Goal: Task Accomplishment & Management: Complete application form

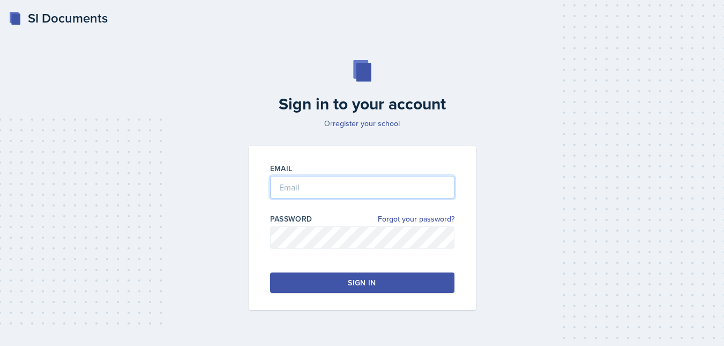
click at [352, 181] on input "email" at bounding box center [362, 187] width 184 height 23
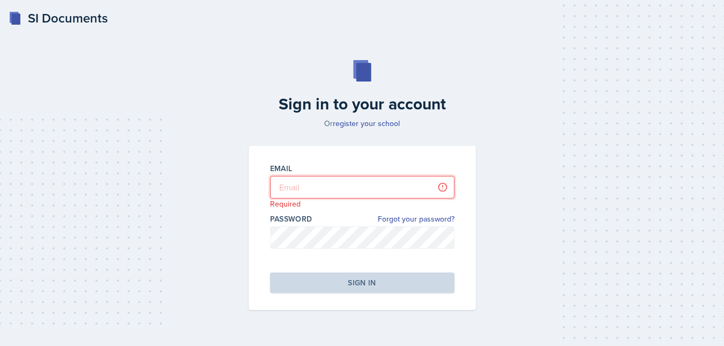
type input "lep0027@uah.edu"
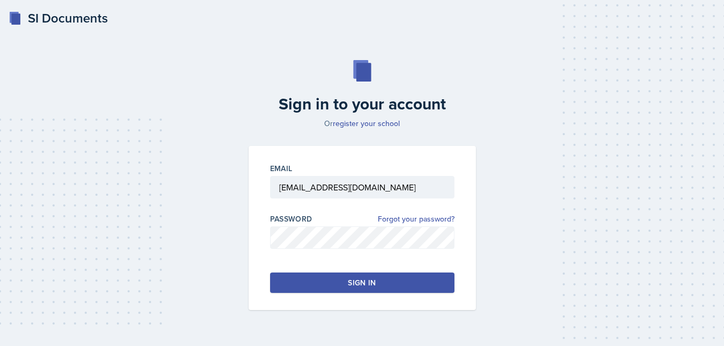
click at [369, 291] on button "Sign in" at bounding box center [362, 282] width 184 height 20
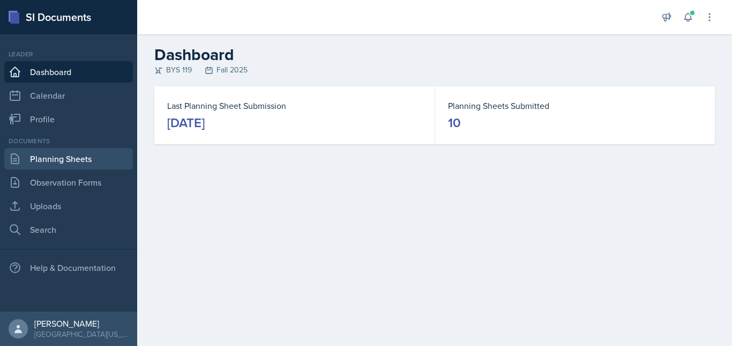
click at [66, 157] on link "Planning Sheets" at bounding box center [68, 158] width 129 height 21
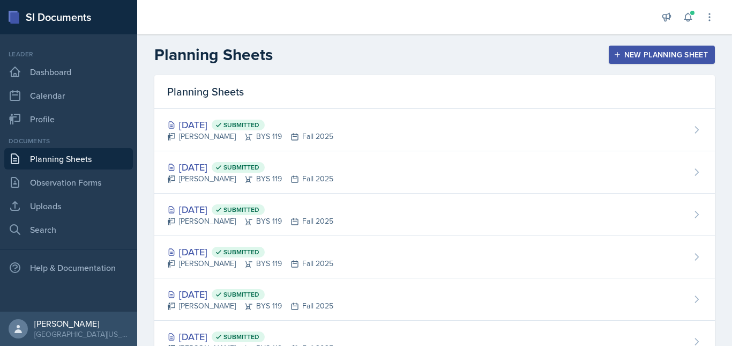
click at [640, 57] on div "New Planning Sheet" at bounding box center [662, 54] width 92 height 9
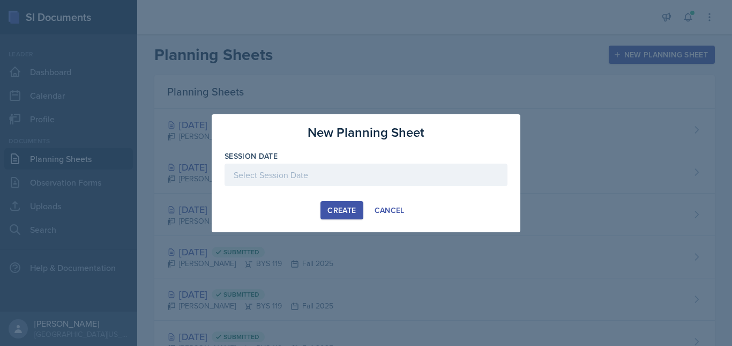
click at [385, 177] on div at bounding box center [366, 175] width 283 height 23
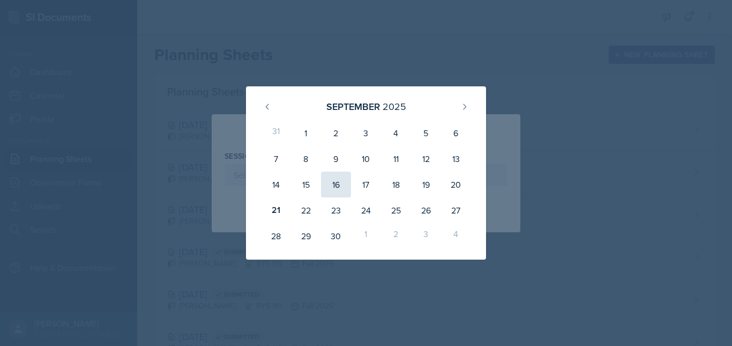
click at [335, 190] on div "16" at bounding box center [336, 185] width 30 height 26
type input "September 16th, 2025"
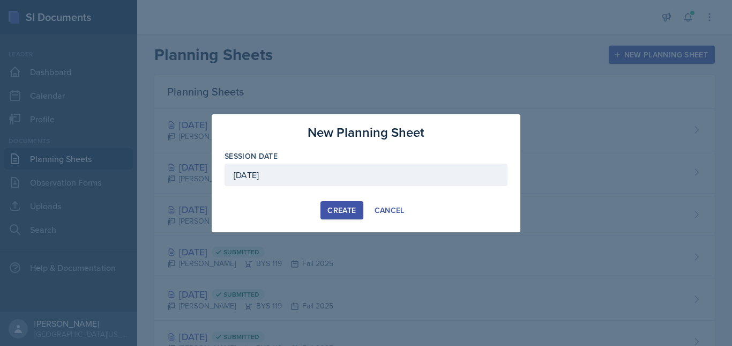
click at [351, 209] on div "Create" at bounding box center [342, 210] width 28 height 9
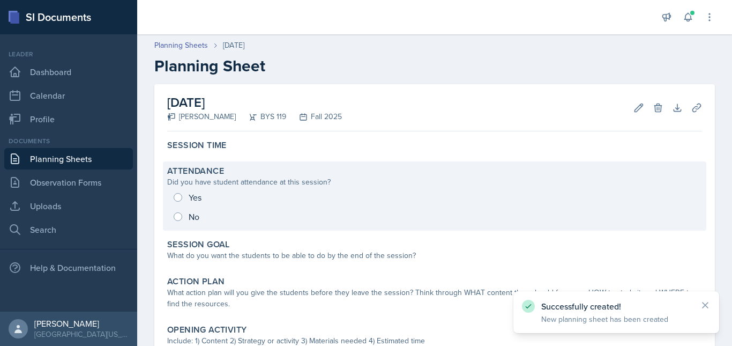
click at [179, 194] on div "Yes No" at bounding box center [434, 207] width 535 height 39
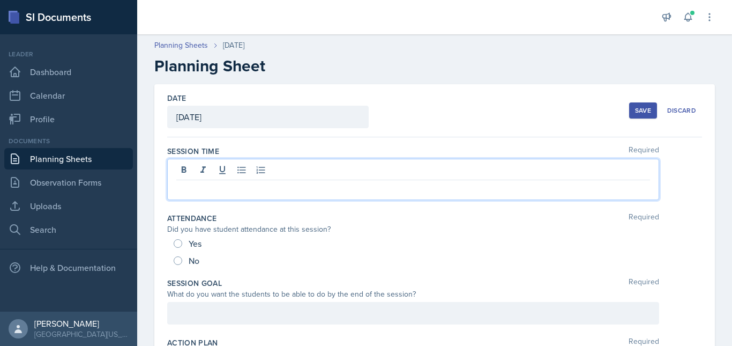
click at [194, 166] on div at bounding box center [413, 179] width 492 height 41
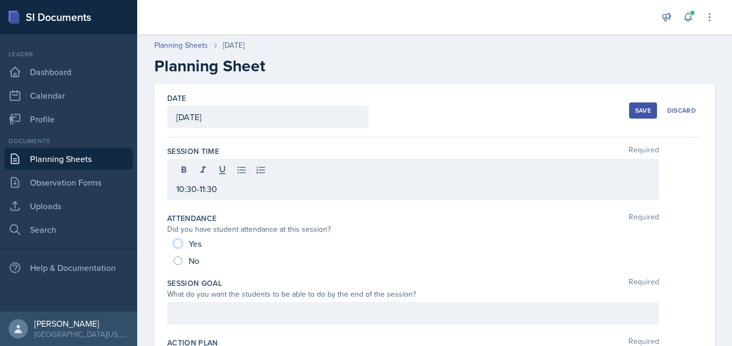
click at [175, 241] on input "Yes" at bounding box center [178, 243] width 9 height 9
radio input "true"
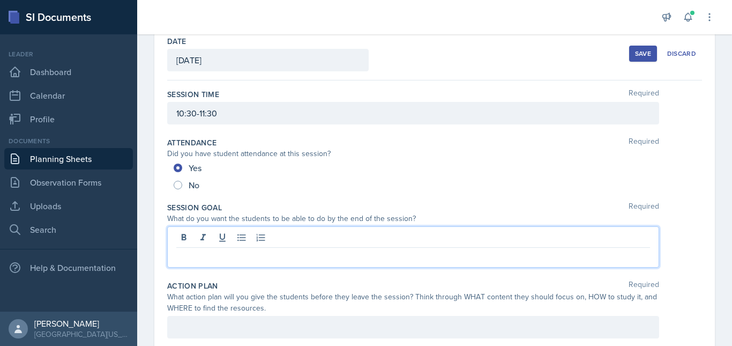
scroll to position [76, 0]
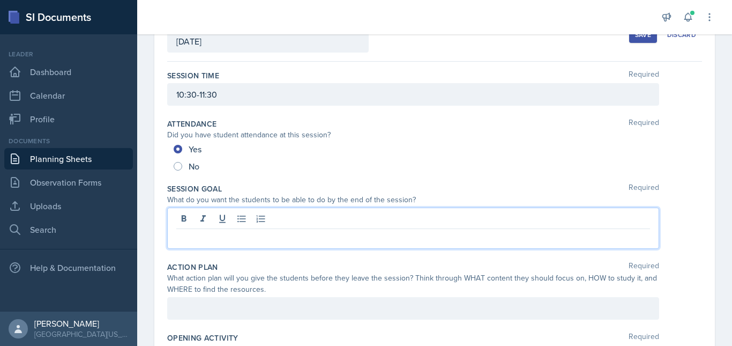
click at [198, 237] on p at bounding box center [413, 237] width 474 height 13
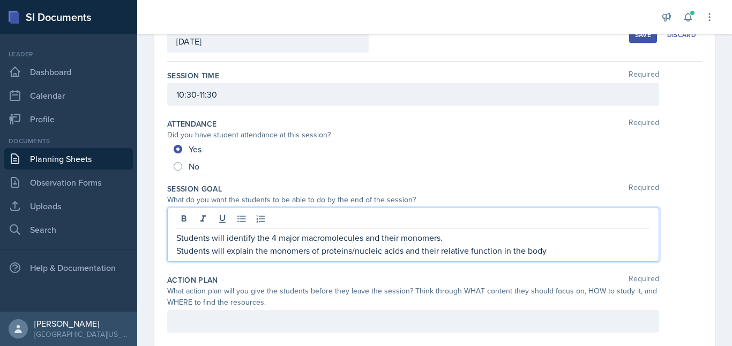
click at [404, 252] on p "Students will explain the monomers of proteins/nucleic acids and their relative…" at bounding box center [413, 250] width 474 height 13
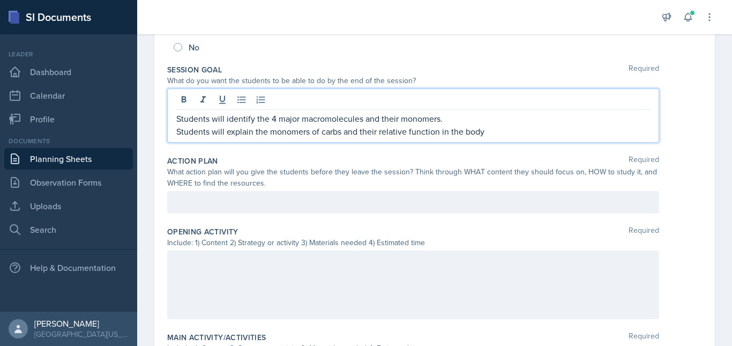
click at [242, 209] on p at bounding box center [413, 202] width 474 height 13
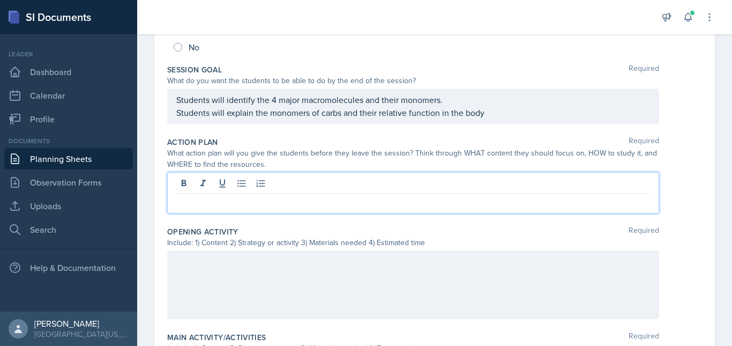
scroll to position [176, 0]
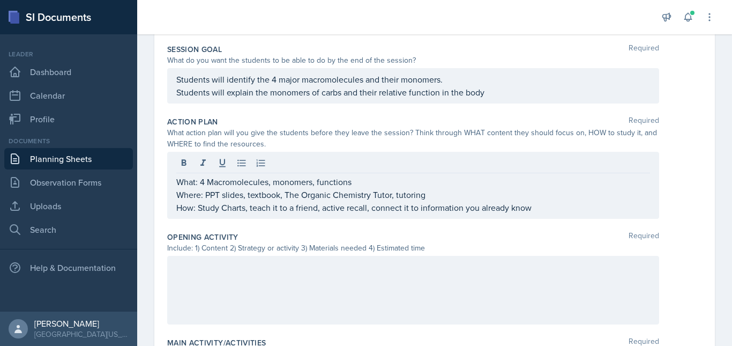
click at [210, 278] on div at bounding box center [413, 290] width 492 height 69
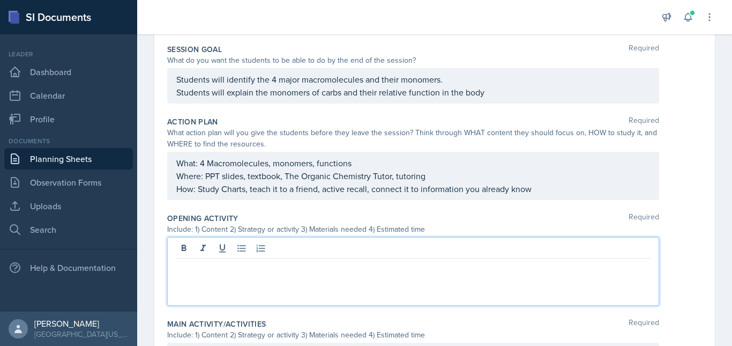
scroll to position [234, 0]
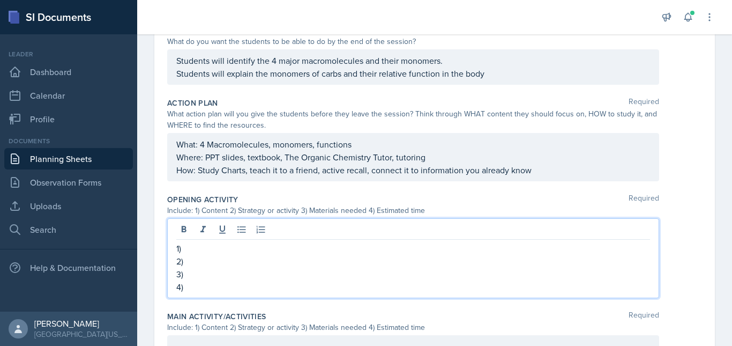
click at [199, 249] on p "1)" at bounding box center [413, 248] width 474 height 13
click at [197, 263] on p "2)" at bounding box center [413, 261] width 474 height 13
click at [198, 275] on p "3)" at bounding box center [413, 274] width 474 height 13
click at [197, 290] on p "4)" at bounding box center [413, 286] width 474 height 13
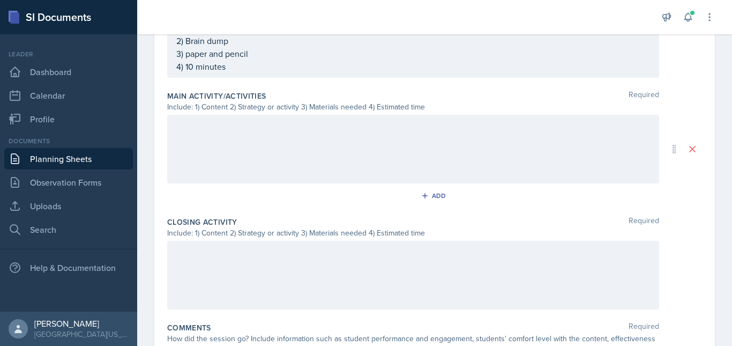
click at [240, 145] on div at bounding box center [413, 149] width 492 height 69
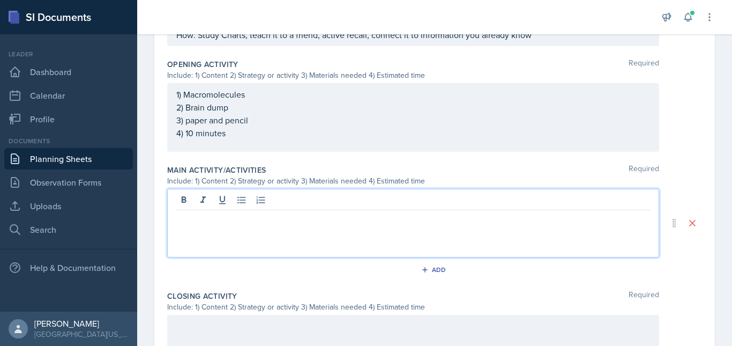
scroll to position [368, 0]
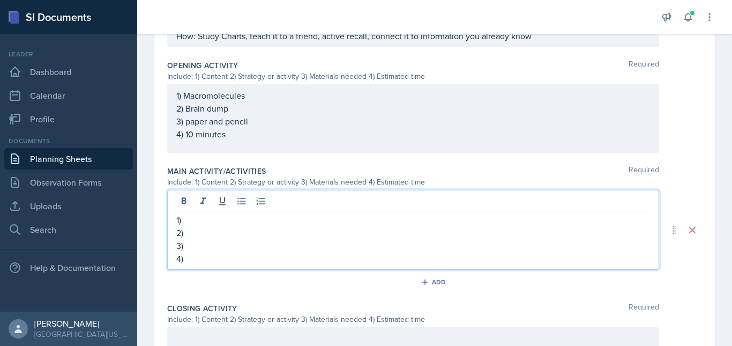
click at [214, 220] on p "1)" at bounding box center [413, 219] width 474 height 13
click at [223, 236] on p "2)" at bounding box center [413, 232] width 474 height 13
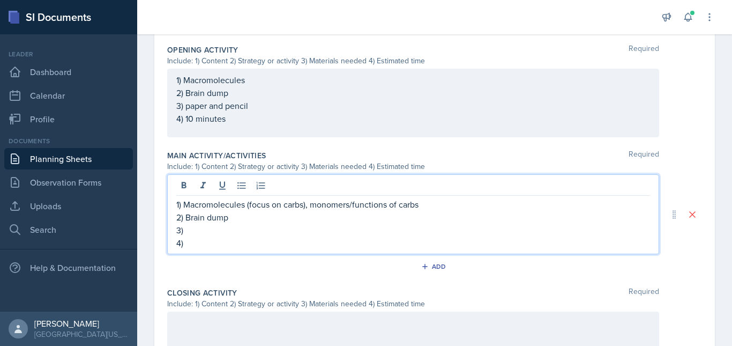
scroll to position [384, 0]
drag, startPoint x: 269, startPoint y: 216, endPoint x: 286, endPoint y: 220, distance: 17.2
click at [286, 220] on p "2) Concept map/start matrice for the macromolecules" at bounding box center [413, 216] width 474 height 13
click at [237, 234] on p "3)" at bounding box center [413, 229] width 474 height 13
click at [210, 239] on p "4)" at bounding box center [413, 242] width 474 height 13
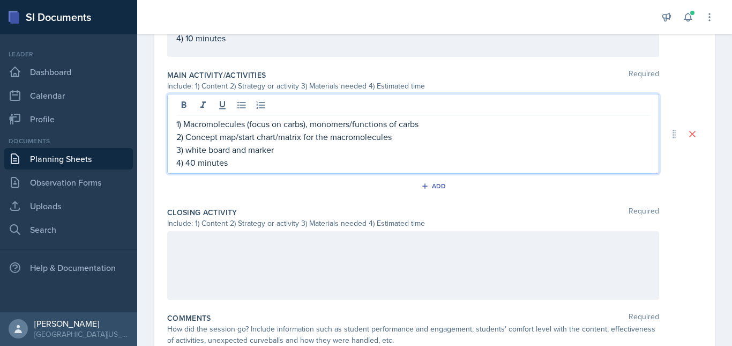
scroll to position [465, 0]
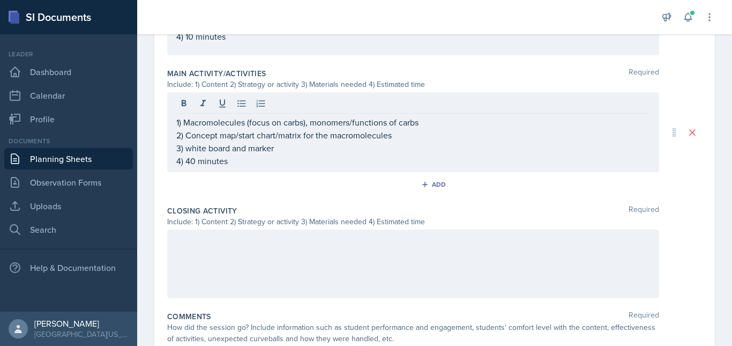
click at [205, 252] on div at bounding box center [413, 264] width 492 height 69
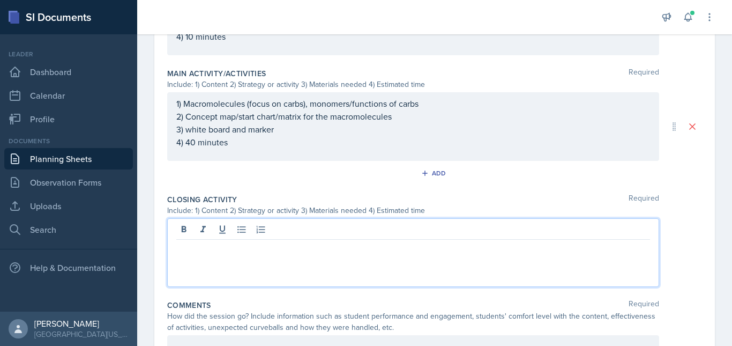
scroll to position [484, 0]
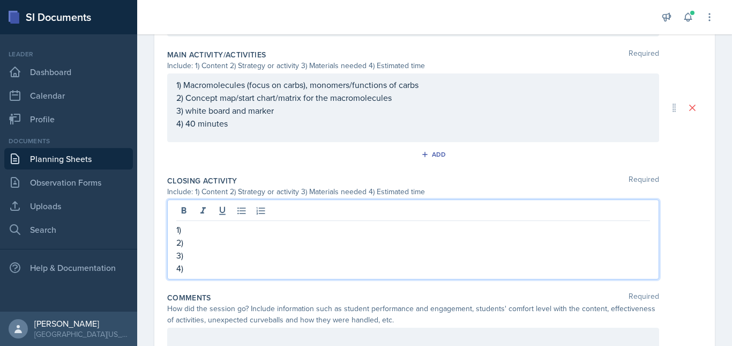
click at [201, 228] on p "1)" at bounding box center [413, 229] width 474 height 13
click at [201, 228] on p "1) Macromoleclues (with a focus on carbs)" at bounding box center [413, 229] width 474 height 13
click at [204, 227] on p "1) Macromoleclues (with a focus on carbs)" at bounding box center [413, 229] width 474 height 13
click at [272, 248] on p "2)" at bounding box center [413, 242] width 474 height 13
click at [212, 258] on p "3)" at bounding box center [413, 255] width 474 height 13
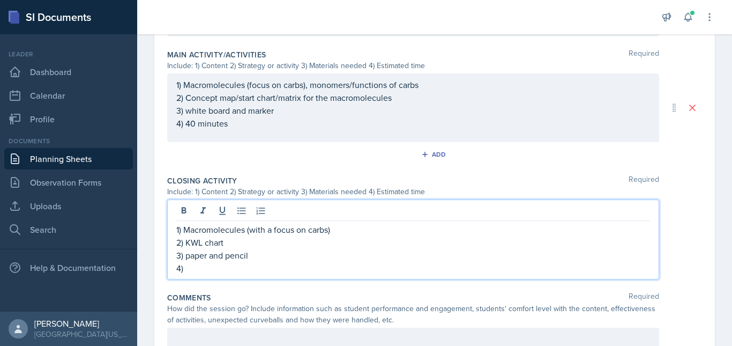
click at [210, 266] on p "4)" at bounding box center [413, 268] width 474 height 13
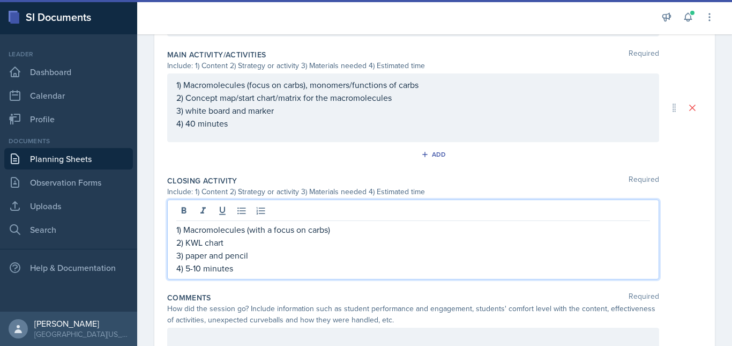
scroll to position [531, 0]
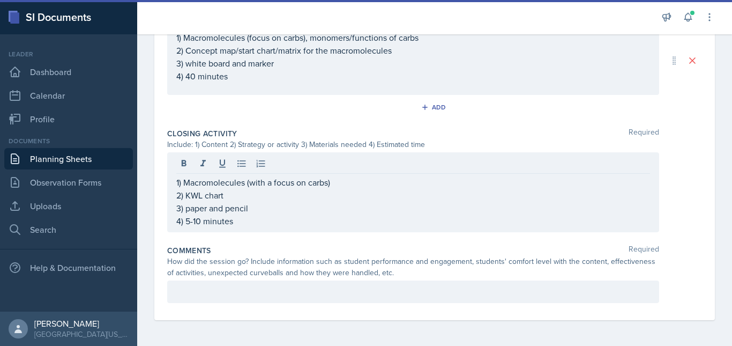
click at [271, 301] on div at bounding box center [413, 291] width 492 height 23
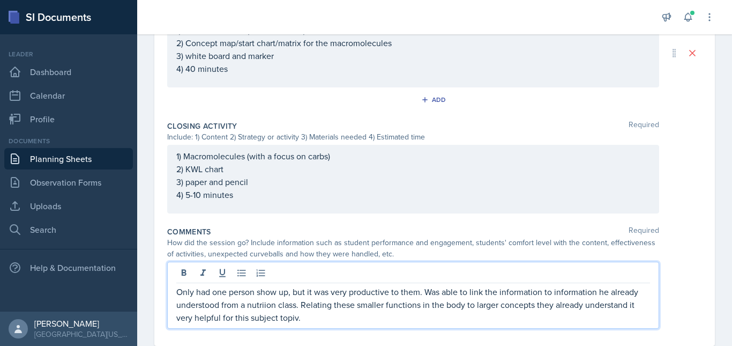
click at [286, 317] on p "Only had one person show up, but it was very productive to them. Was able to li…" at bounding box center [413, 304] width 474 height 39
click at [264, 304] on p "Only had one person show up, but it was very productive to them. Was able to li…" at bounding box center [413, 304] width 474 height 39
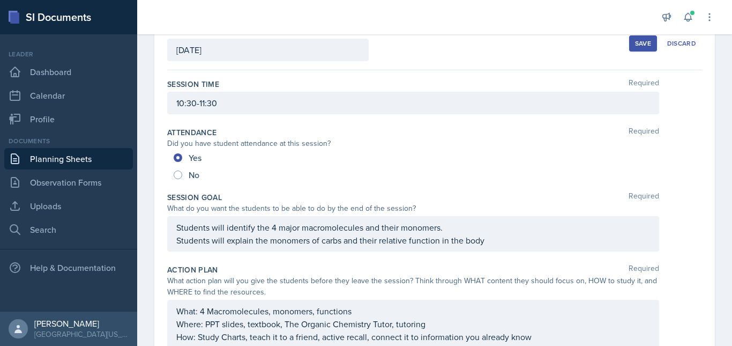
scroll to position [0, 0]
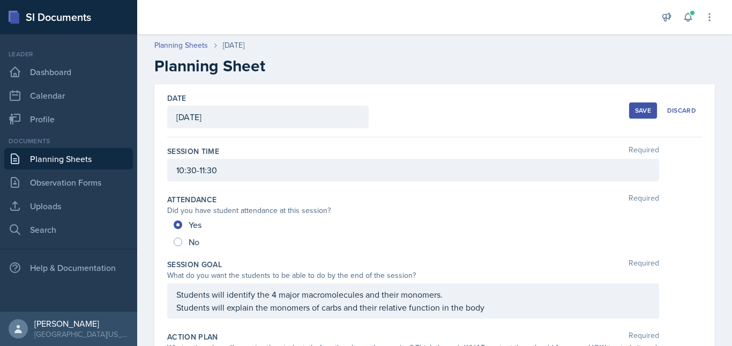
click at [630, 105] on button "Save" at bounding box center [644, 110] width 28 height 16
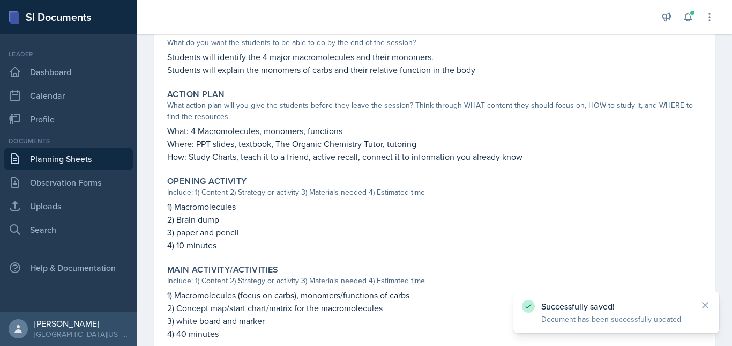
scroll to position [469, 0]
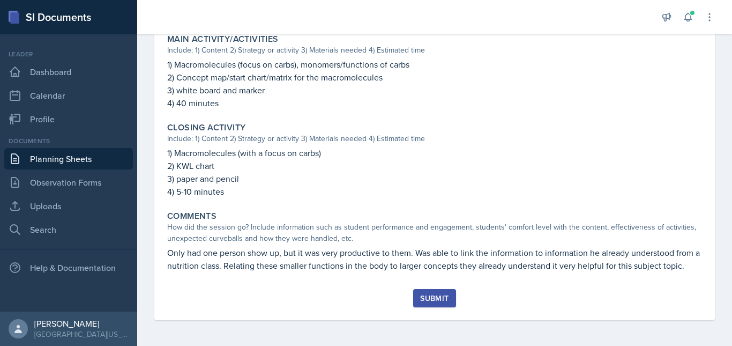
click at [423, 297] on div "Submit" at bounding box center [434, 298] width 28 height 9
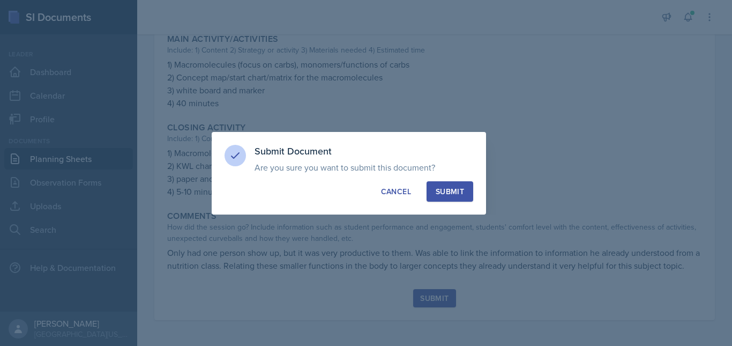
click at [450, 192] on div "Submit" at bounding box center [450, 191] width 28 height 11
radio input "true"
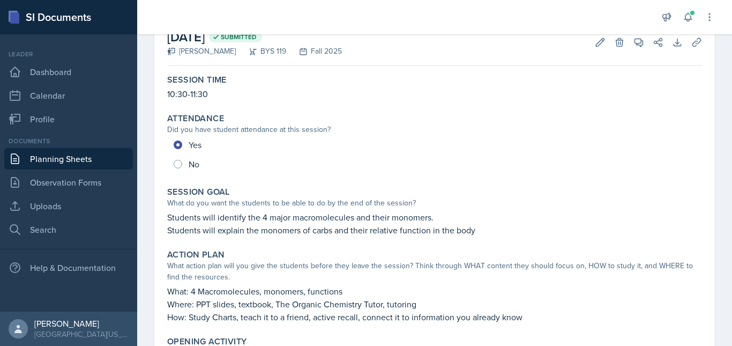
scroll to position [87, 0]
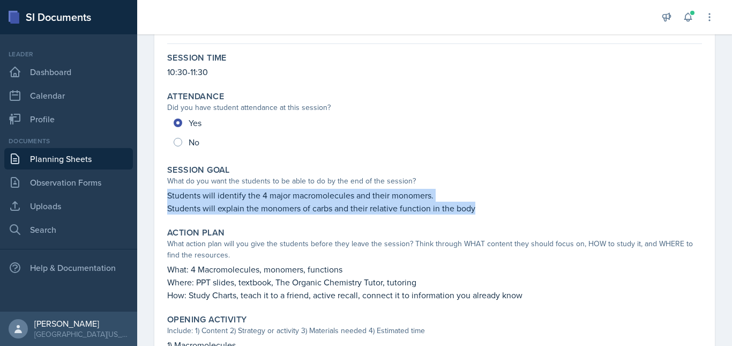
drag, startPoint x: 167, startPoint y: 194, endPoint x: 491, endPoint y: 218, distance: 324.8
click at [491, 218] on div "Session Goal What do you want the students to be able to do by the end of the s…" at bounding box center [435, 189] width 544 height 58
copy div "Students will identify the 4 major macromolecules and their monomers. Students …"
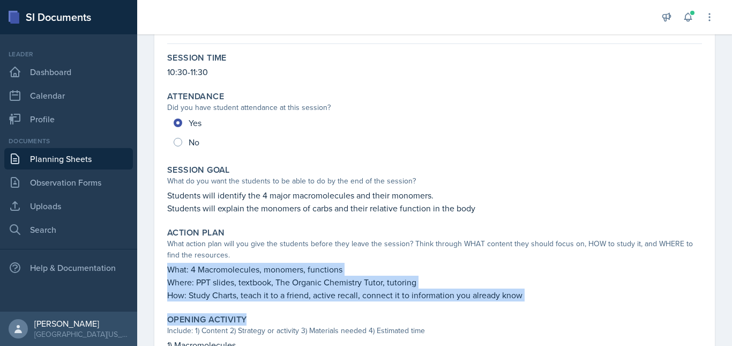
drag, startPoint x: 165, startPoint y: 269, endPoint x: 579, endPoint y: 306, distance: 415.6
copy div "What: 4 Macromolecules, monomers, functions Where: PPT slides, textbook, The Or…"
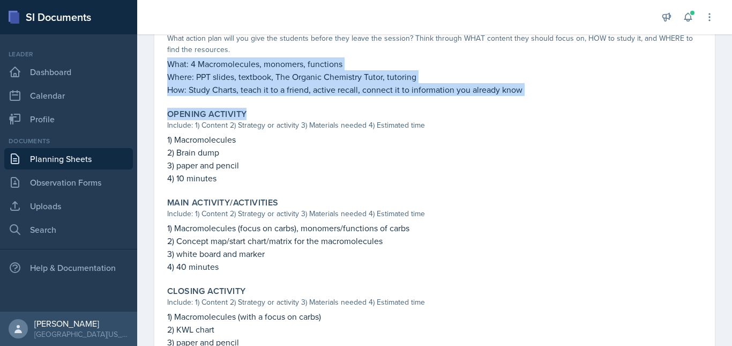
scroll to position [317, 0]
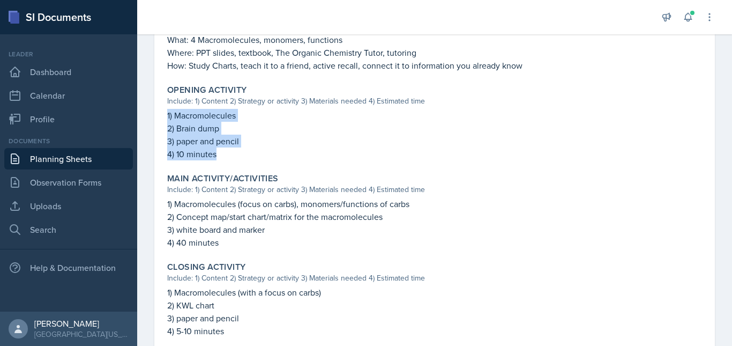
drag, startPoint x: 166, startPoint y: 114, endPoint x: 222, endPoint y: 160, distance: 72.0
click at [222, 160] on div "Opening Activity Include: 1) Content 2) Strategy or activity 3) Materials neede…" at bounding box center [435, 122] width 544 height 84
copy div "1) Macromolecules 2) Brain dump 3) paper and pencil 4) 10 minutes"
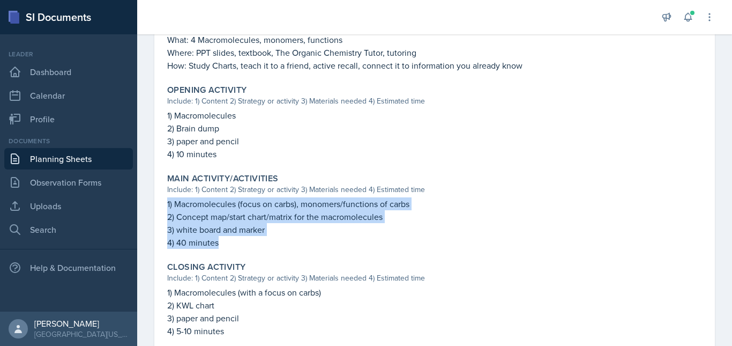
drag, startPoint x: 164, startPoint y: 201, endPoint x: 224, endPoint y: 247, distance: 75.4
click at [224, 247] on div "Main Activity/Activities Include: 1) Content 2) Strategy or activity 3) Materia…" at bounding box center [435, 211] width 544 height 84
copy div "1) Macromolecules (focus on carbs), monomers/functions of carbs 2) Concept map/…"
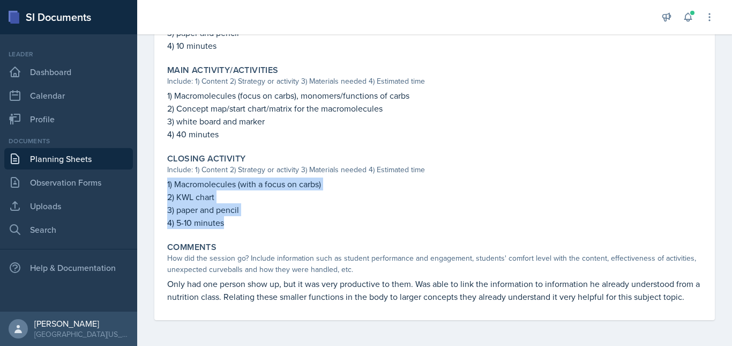
drag, startPoint x: 231, startPoint y: 212, endPoint x: 165, endPoint y: 173, distance: 76.7
click at [165, 173] on div "Closing Activity Include: 1) Content 2) Strategy or activity 3) Materials neede…" at bounding box center [435, 191] width 544 height 84
copy div "1) Macromolecules (with a focus on carbs) 2) KWL chart 3) paper and pencil 4) 5…"
click at [63, 155] on link "Planning Sheets" at bounding box center [68, 158] width 129 height 21
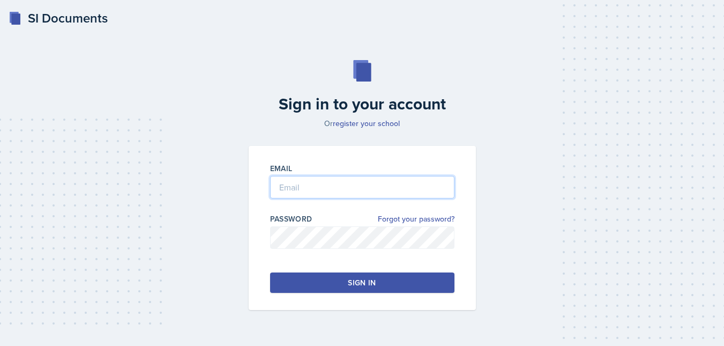
click at [315, 189] on input "email" at bounding box center [362, 187] width 184 height 23
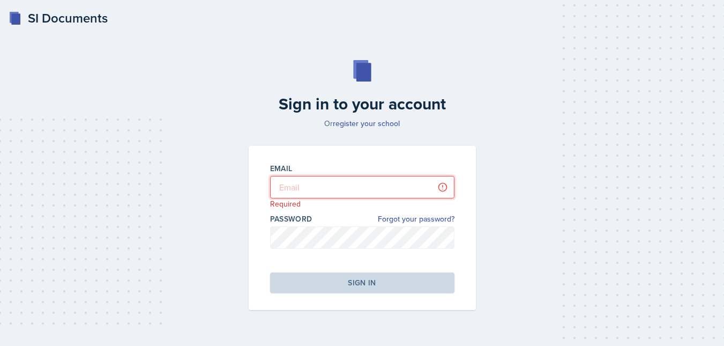
type input "lep0027@uah.edu"
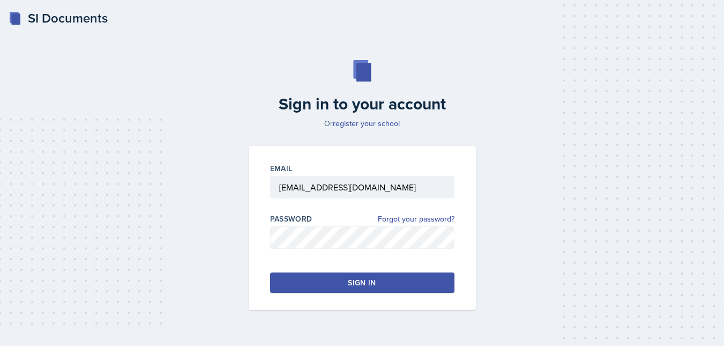
click at [316, 285] on button "Sign in" at bounding box center [362, 282] width 184 height 20
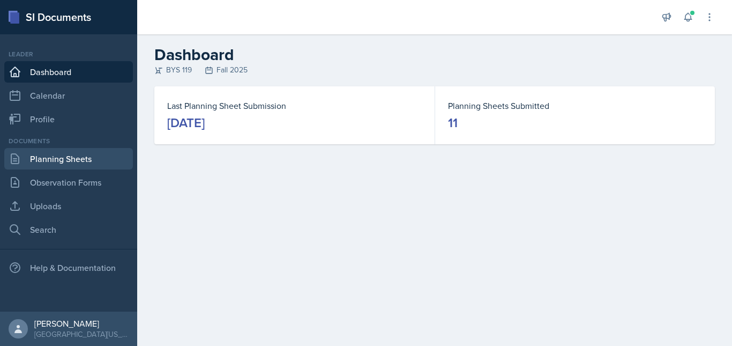
click at [64, 151] on link "Planning Sheets" at bounding box center [68, 158] width 129 height 21
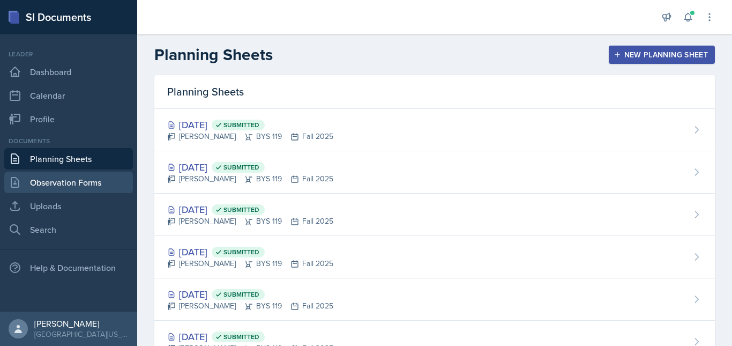
click at [76, 179] on link "Observation Forms" at bounding box center [68, 182] width 129 height 21
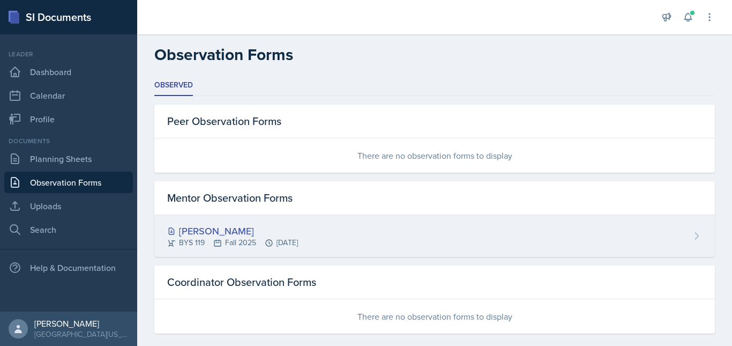
click at [272, 230] on div "[PERSON_NAME]" at bounding box center [232, 231] width 131 height 14
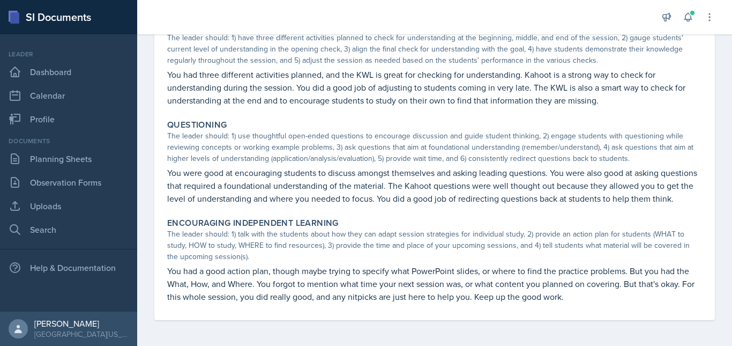
scroll to position [366, 0]
click at [84, 160] on link "Planning Sheets" at bounding box center [68, 158] width 129 height 21
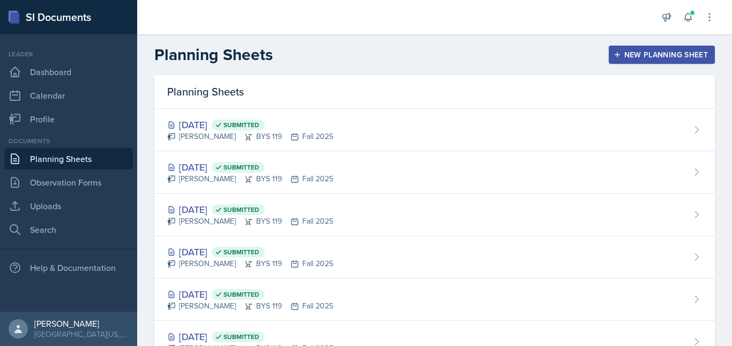
click at [658, 45] on div "Planning Sheets New Planning Sheet" at bounding box center [434, 54] width 595 height 19
click at [666, 58] on div "New Planning Sheet" at bounding box center [662, 54] width 92 height 9
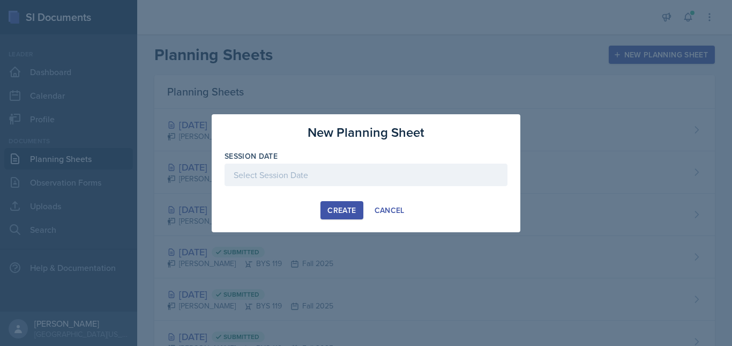
click at [438, 176] on div at bounding box center [366, 175] width 283 height 23
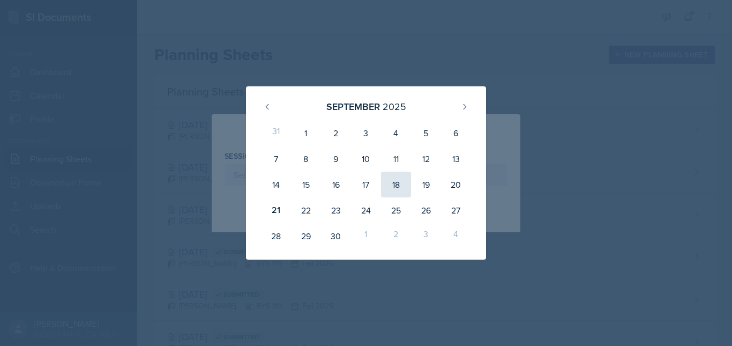
click at [394, 189] on div "18" at bounding box center [396, 185] width 30 height 26
type input "September 18th, 2025"
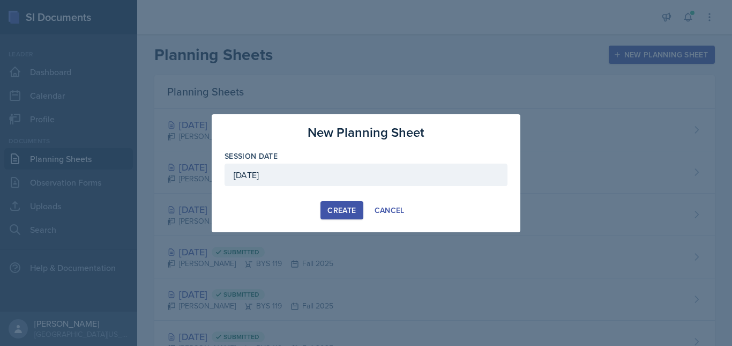
click at [337, 213] on div "Create" at bounding box center [342, 210] width 28 height 9
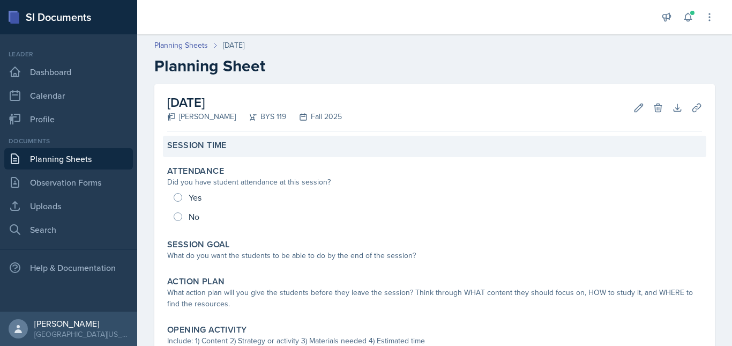
click at [194, 138] on div "Session Time" at bounding box center [435, 146] width 544 height 21
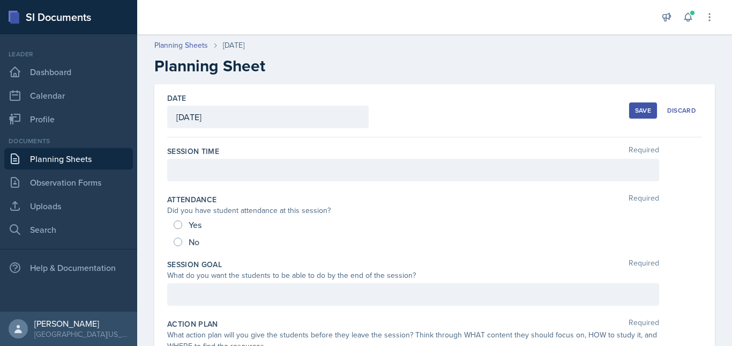
click at [217, 169] on div at bounding box center [413, 170] width 492 height 23
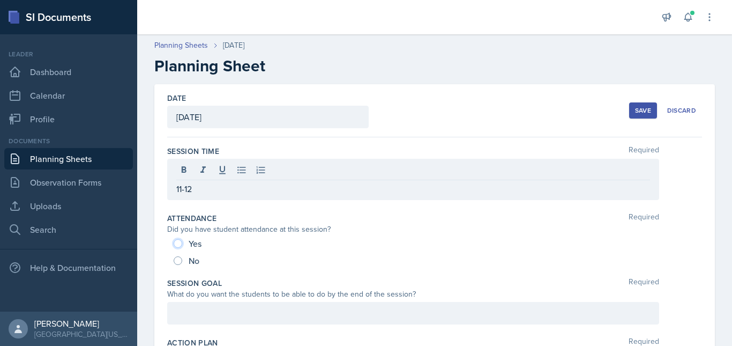
click at [180, 245] on input "Yes" at bounding box center [178, 243] width 9 height 9
radio input "true"
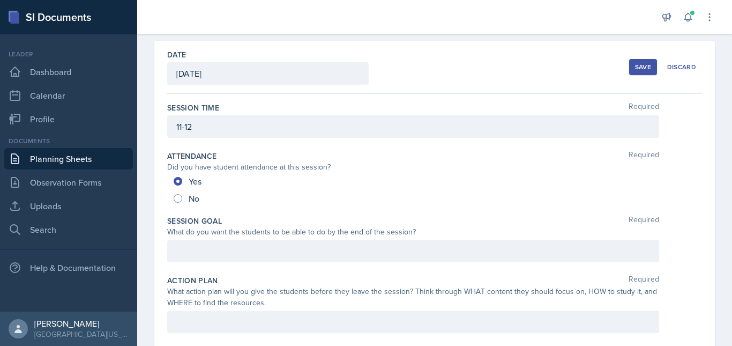
click at [196, 242] on div at bounding box center [413, 251] width 492 height 23
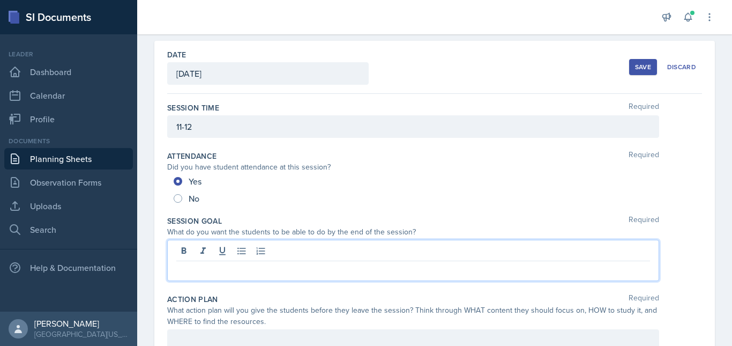
scroll to position [62, 0]
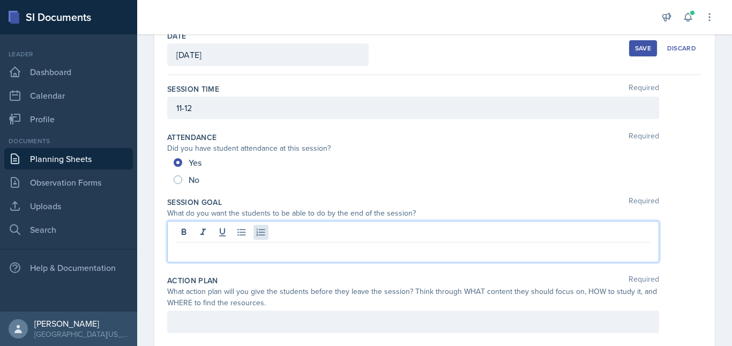
paste div
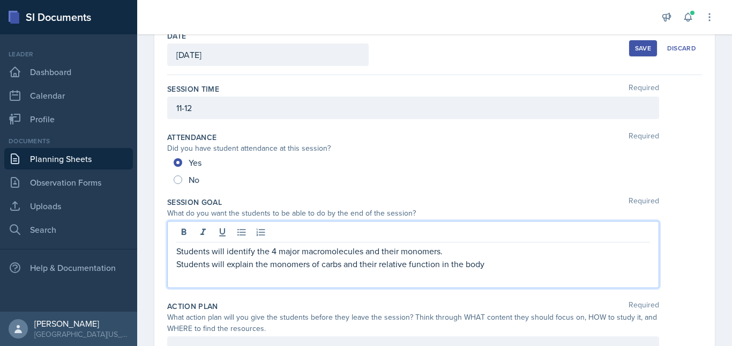
click at [341, 265] on p "Students will explain the monomers of carbs and their relative function in the …" at bounding box center [413, 263] width 474 height 13
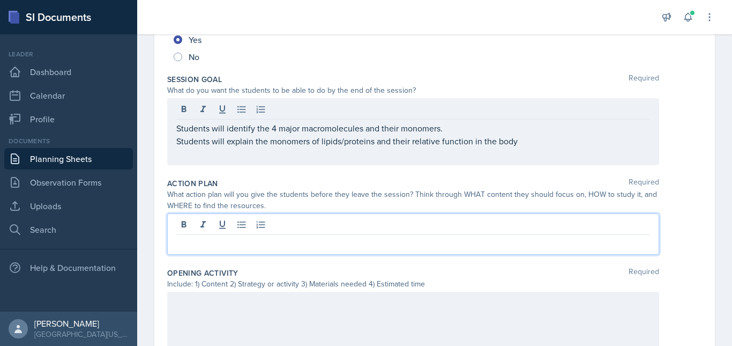
click at [290, 245] on p at bounding box center [413, 243] width 474 height 13
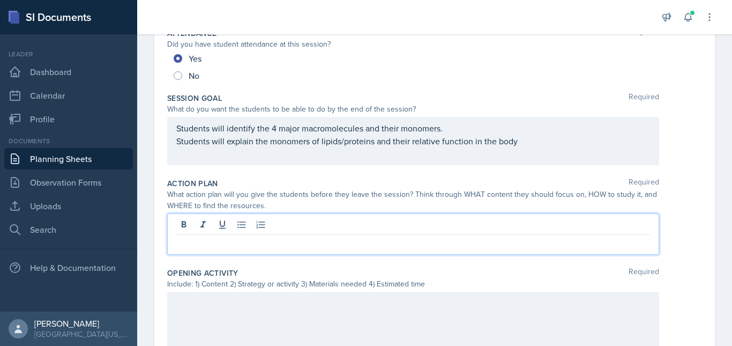
paste div
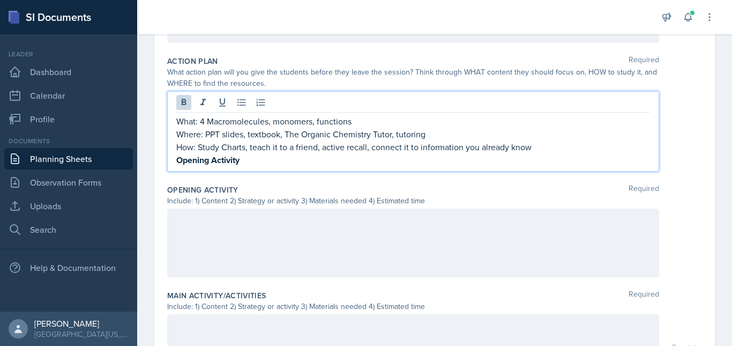
scroll to position [289, 0]
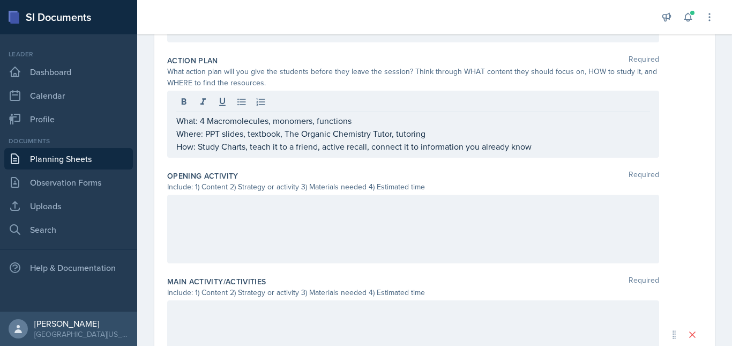
click at [256, 217] on div at bounding box center [413, 229] width 492 height 69
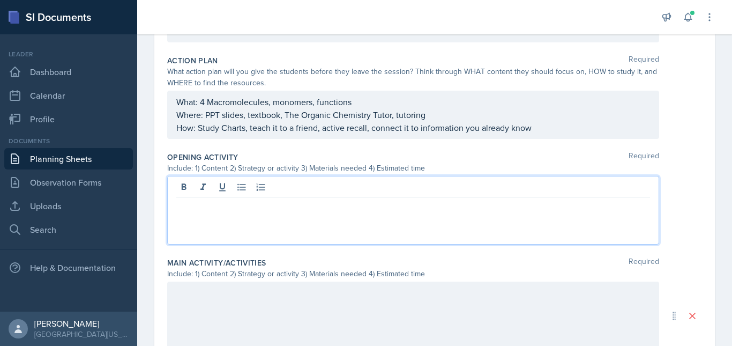
scroll to position [308, 0]
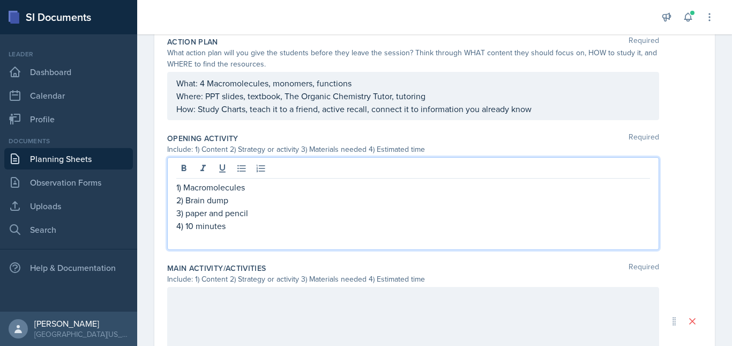
click at [259, 186] on p "1) Macromolecules" at bounding box center [413, 187] width 474 height 13
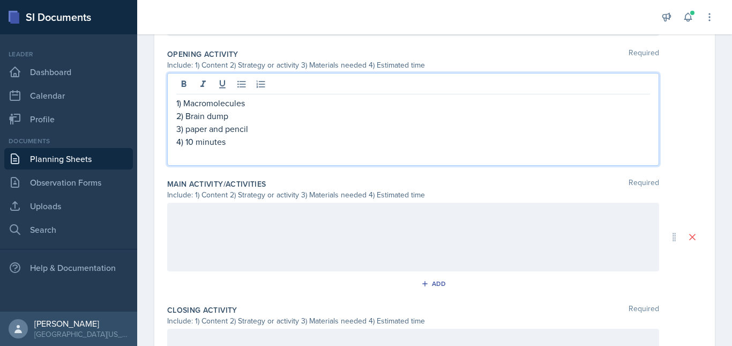
scroll to position [429, 0]
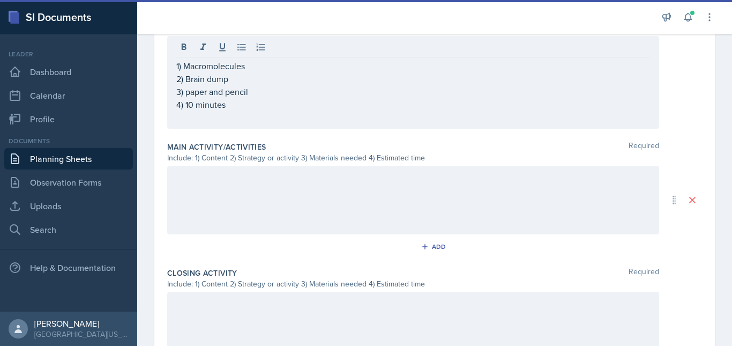
click at [237, 220] on div at bounding box center [413, 200] width 492 height 69
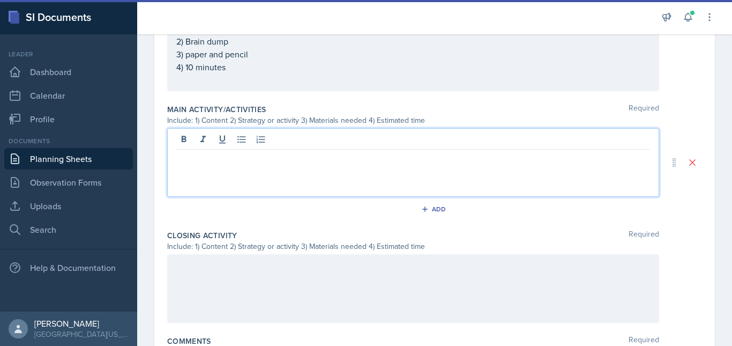
paste div
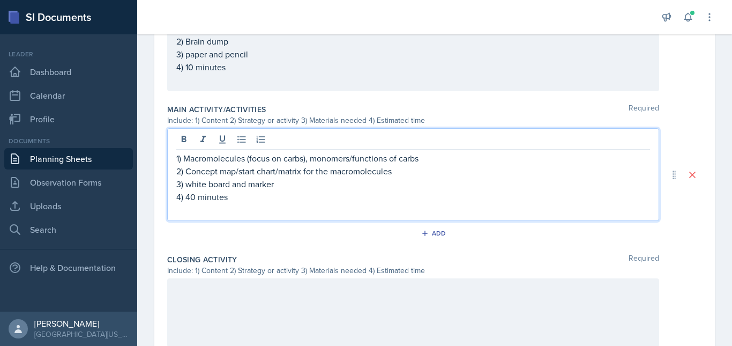
click at [305, 159] on p "1) Macromolecules (focus on carbs), monomers/functions of carbs" at bounding box center [413, 158] width 474 height 13
click at [455, 161] on p "1) Macromolecules (focus on lipids/proteins), monomers/functions of carbs" at bounding box center [413, 158] width 474 height 13
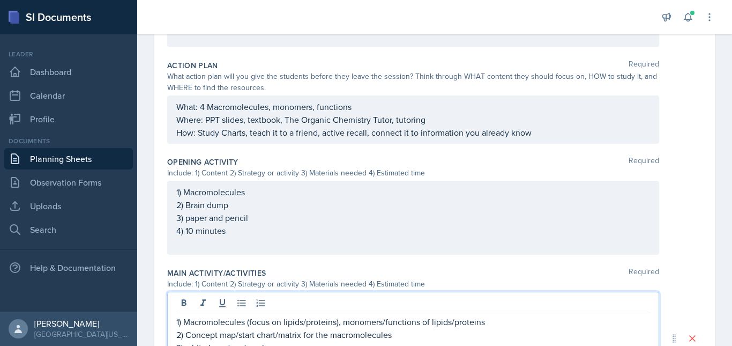
scroll to position [303, 0]
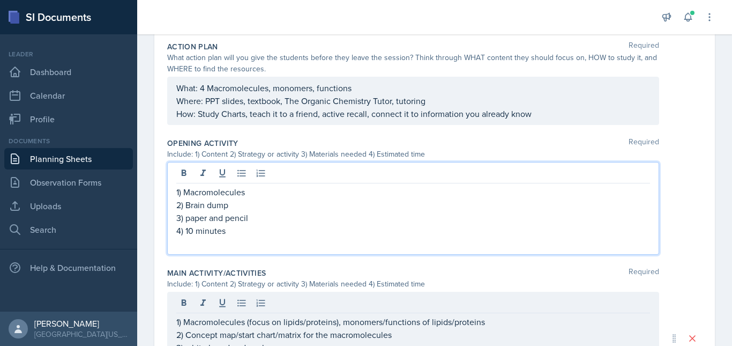
click at [307, 202] on p "2) Brain dump" at bounding box center [413, 204] width 474 height 13
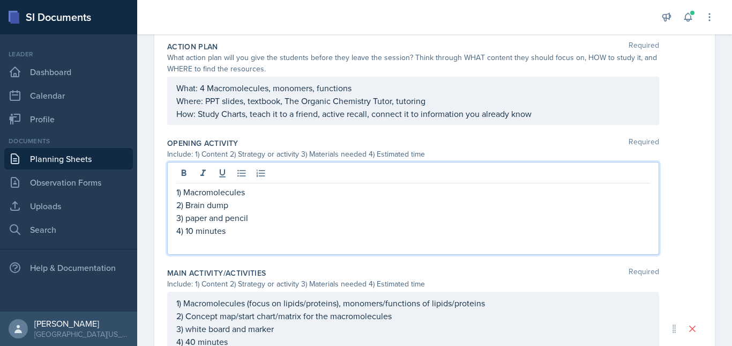
click at [295, 187] on p "1) Macromolecules" at bounding box center [413, 192] width 474 height 13
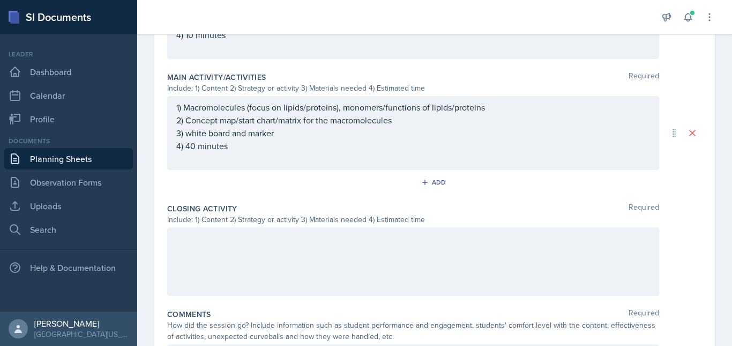
click at [212, 250] on div at bounding box center [413, 261] width 492 height 69
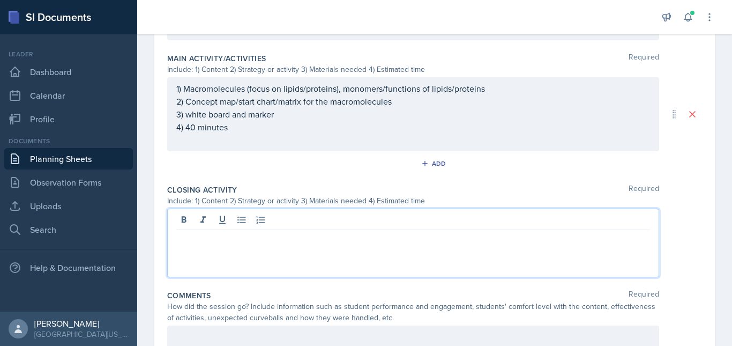
paste div
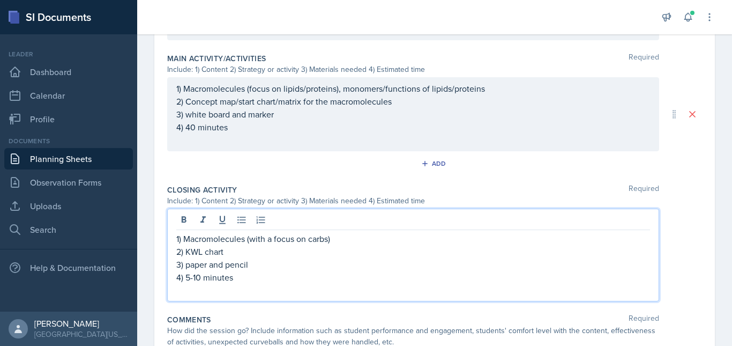
click at [329, 241] on p "1) Macromolecules (with a focus on carbs)" at bounding box center [413, 238] width 474 height 13
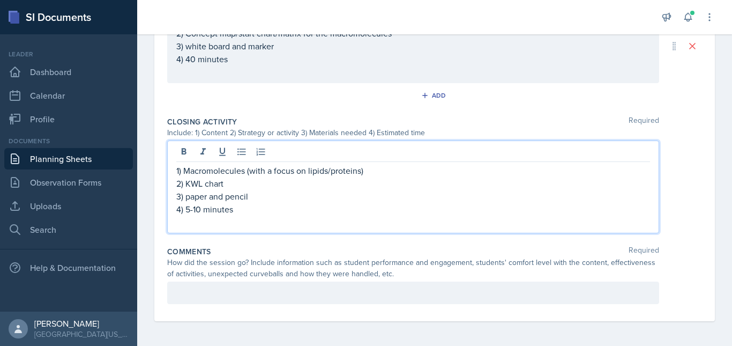
scroll to position [568, 0]
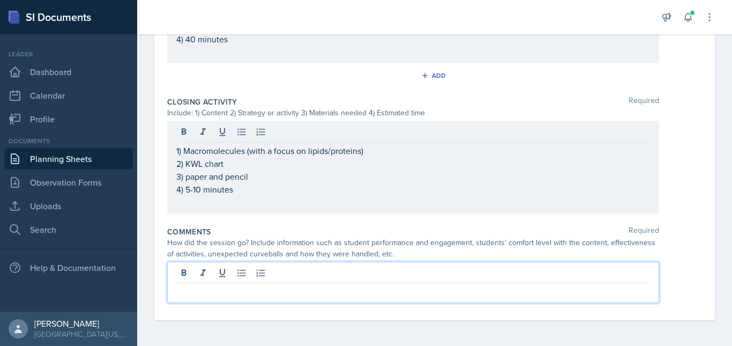
click at [249, 297] on p at bounding box center [413, 291] width 474 height 13
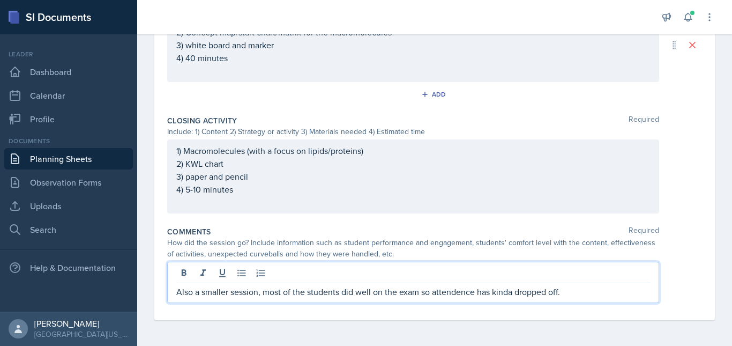
click at [448, 292] on p "Also a smaller session, most of the students did well on the exam so attendence…" at bounding box center [413, 291] width 474 height 13
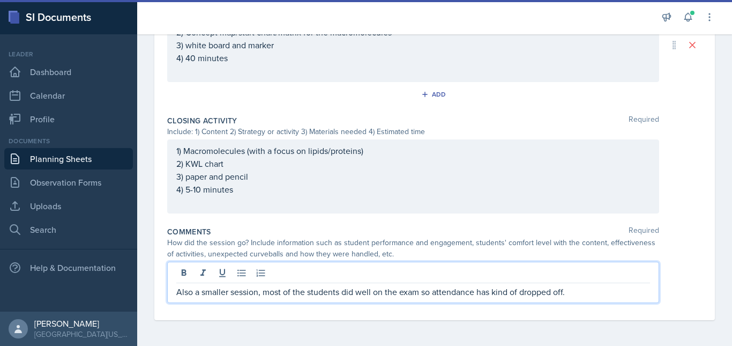
click at [584, 293] on p "Also a smaller session, most of the students did well on the exam so attendance…" at bounding box center [413, 291] width 474 height 13
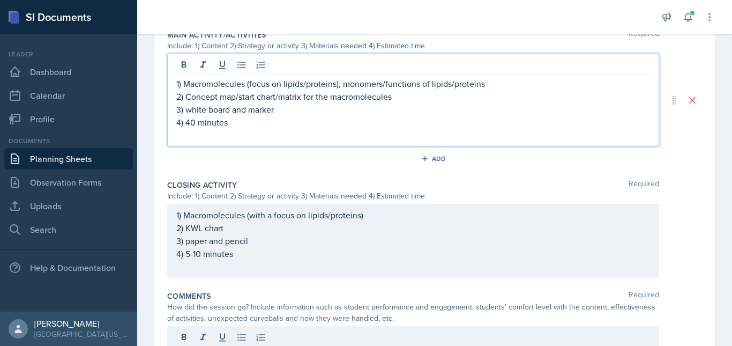
scroll to position [541, 0]
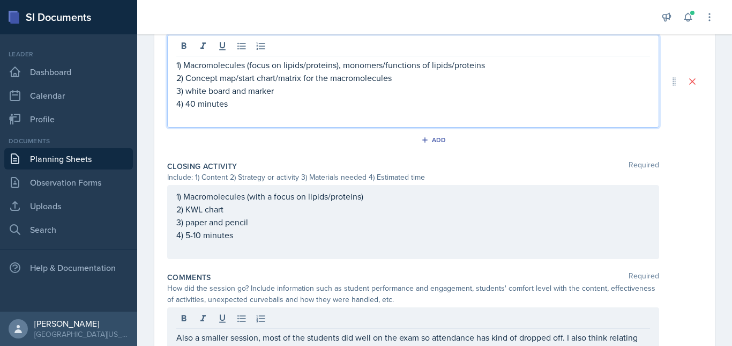
click at [328, 79] on p "2) Concept map/start chart/matrix for the macromolecules" at bounding box center [413, 77] width 474 height 13
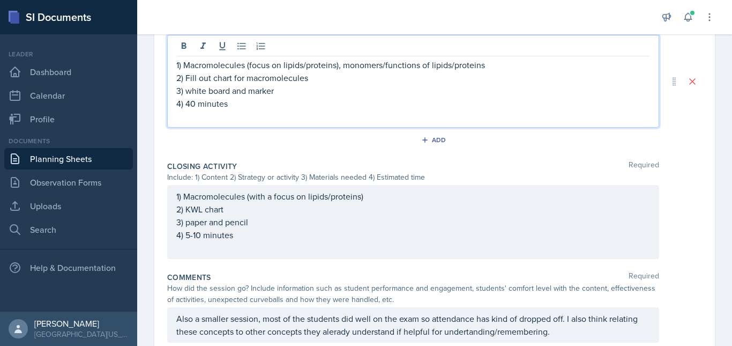
click at [231, 80] on p "2) Fill out chart for macromolecules" at bounding box center [413, 77] width 474 height 13
click at [331, 82] on p "2) Fill out chart/mix for macromolecules" at bounding box center [413, 77] width 474 height 13
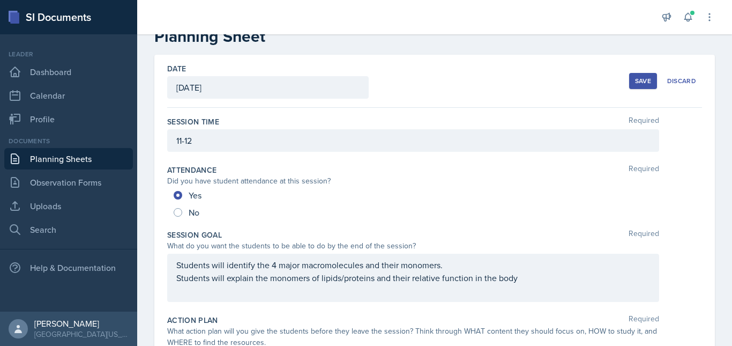
scroll to position [0, 0]
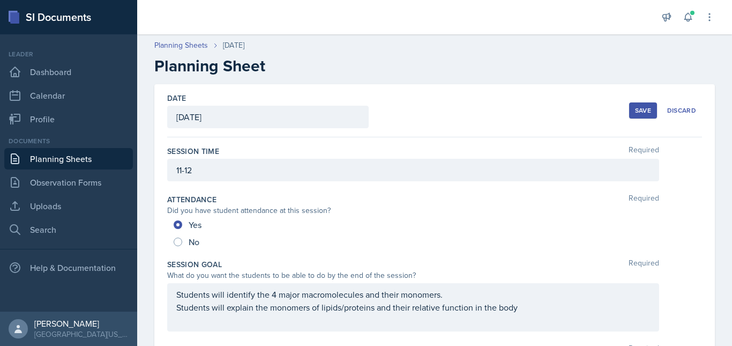
click at [635, 112] on div "Save" at bounding box center [643, 110] width 16 height 9
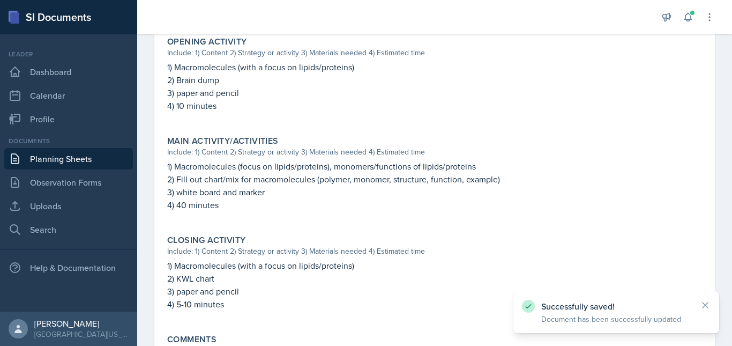
scroll to position [499, 0]
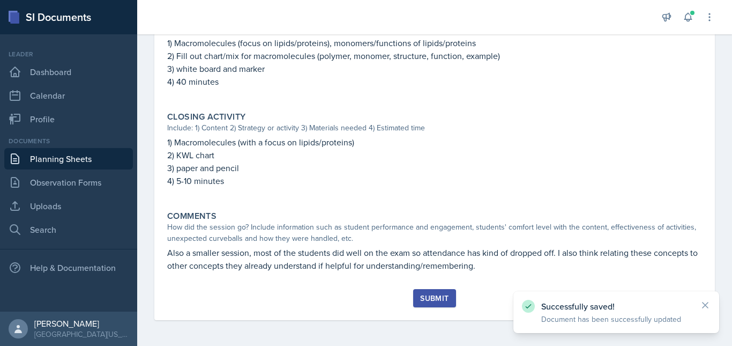
click at [432, 297] on div "Submit" at bounding box center [434, 298] width 28 height 9
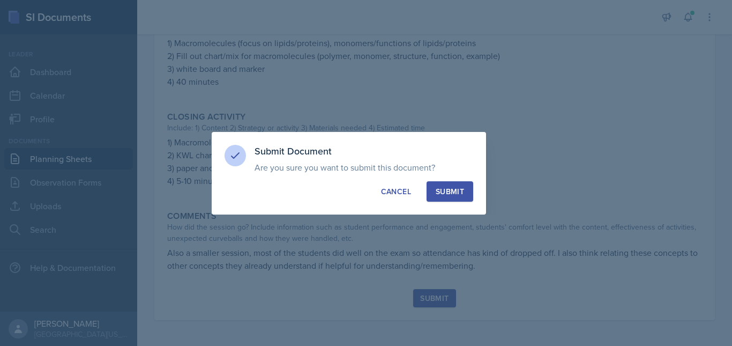
click at [444, 194] on div "Submit" at bounding box center [450, 191] width 28 height 11
radio input "true"
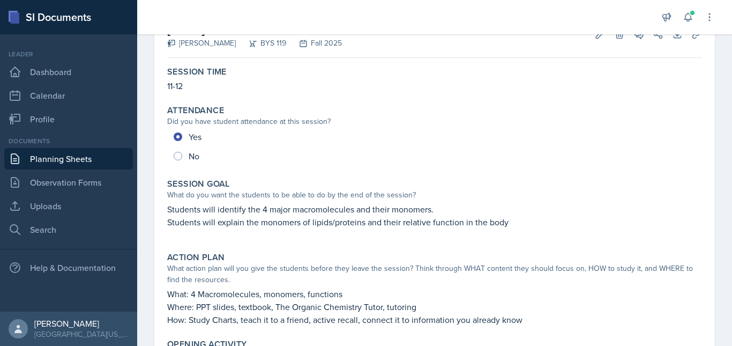
scroll to position [85, 0]
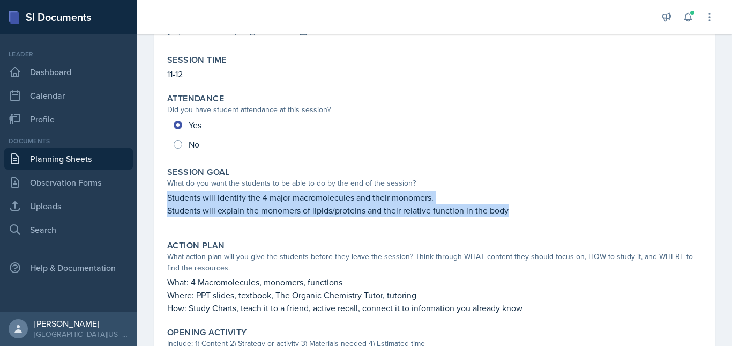
drag, startPoint x: 165, startPoint y: 194, endPoint x: 515, endPoint y: 211, distance: 350.0
click at [515, 211] on div "Session Goal What do you want the students to be able to do by the end of the s…" at bounding box center [435, 196] width 544 height 69
copy div "Students will identify the 4 major macromolecules and their monomers. Students …"
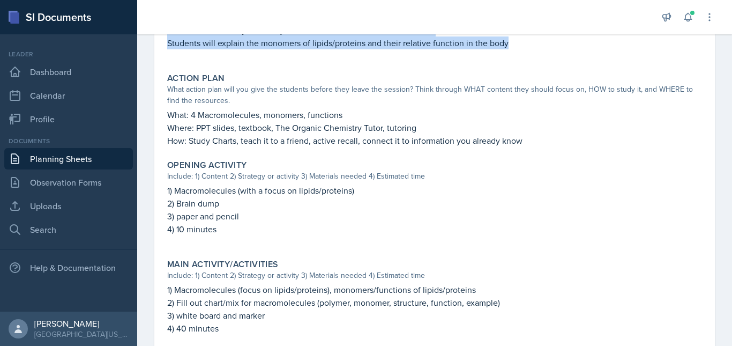
scroll to position [268, 0]
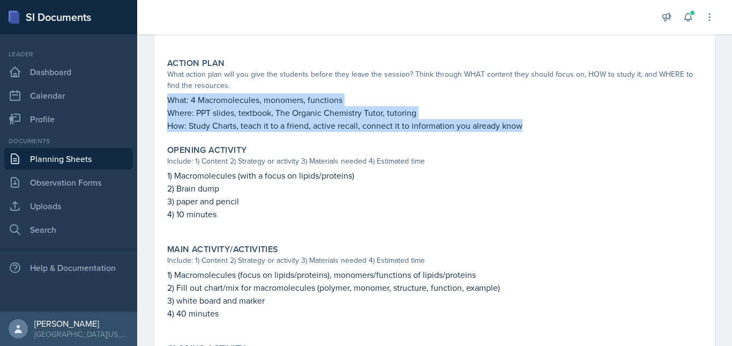
drag, startPoint x: 167, startPoint y: 98, endPoint x: 528, endPoint y: 130, distance: 361.8
click at [528, 130] on div "What: 4 Macromolecules, monomers, functions Where: PPT slides, textbook, The Or…" at bounding box center [434, 112] width 535 height 39
copy div "What: 4 Macromolecules, monomers, functions Where: PPT slides, textbook, The Or…"
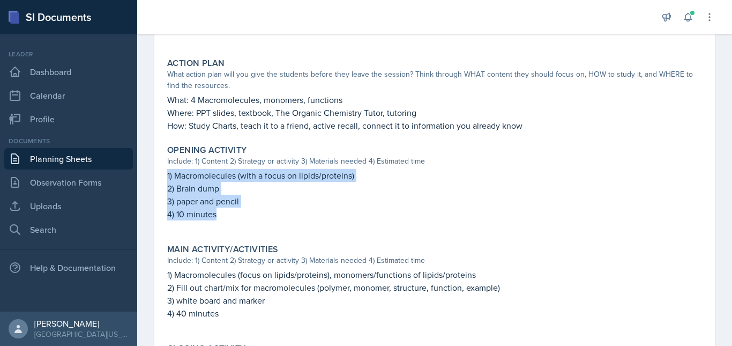
drag, startPoint x: 161, startPoint y: 174, endPoint x: 226, endPoint y: 219, distance: 78.9
click at [226, 219] on div "September 18th, 2025 Submitted Elise Pelham BYS 119 Fall 2025 Edit Delete View …" at bounding box center [434, 169] width 561 height 704
copy div "1) Macromolecules (with a focus on lipids/proteins) 2) Brain dump 3) paper and …"
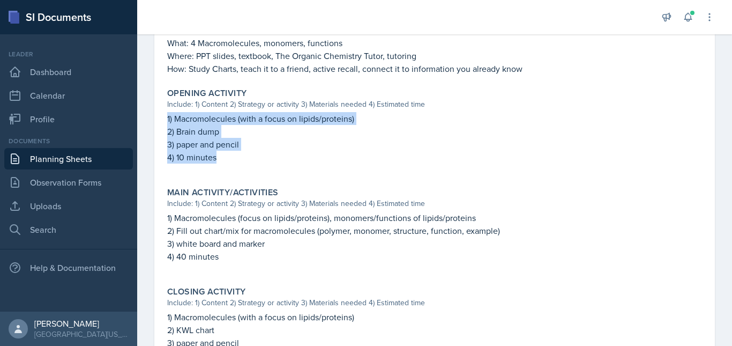
scroll to position [325, 0]
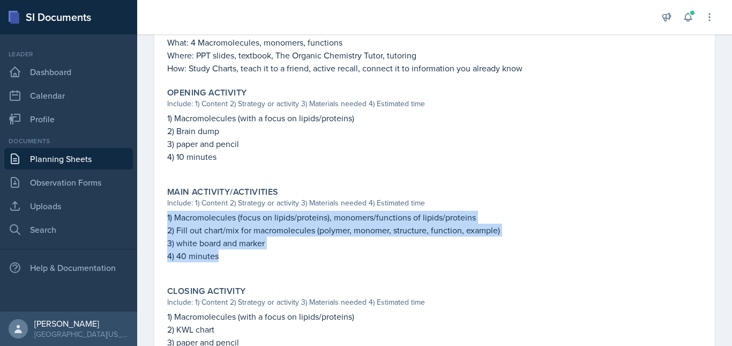
drag, startPoint x: 226, startPoint y: 258, endPoint x: 164, endPoint y: 218, distance: 73.3
click at [164, 218] on div "Main Activity/Activities Include: 1) Content 2) Strategy or activity 3) Materia…" at bounding box center [435, 229] width 544 height 95
copy div "1) Macromolecules (focus on lipids/proteins), monomers/functions of lipids/prot…"
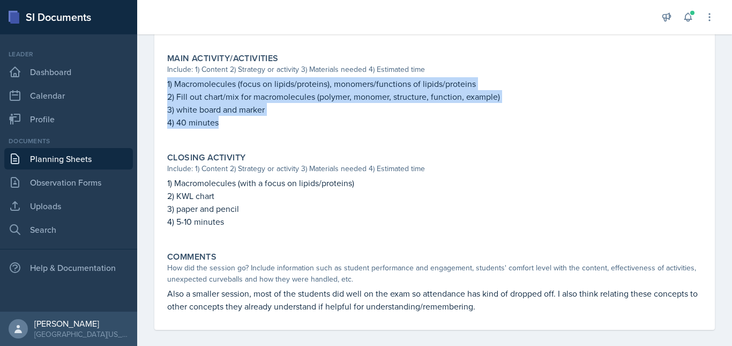
scroll to position [459, 0]
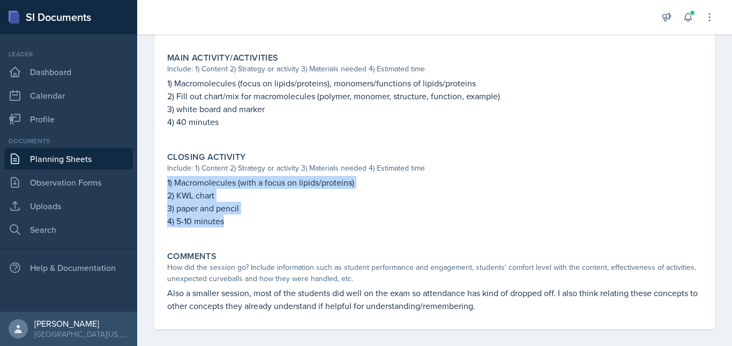
drag, startPoint x: 232, startPoint y: 225, endPoint x: 167, endPoint y: 181, distance: 77.6
click at [167, 181] on div "1) Macromolecules (with a focus on lipids/proteins) 2) KWL chart 3) paper and p…" at bounding box center [434, 207] width 535 height 62
copy div "1) Macromolecules (with a focus on lipids/proteins) 2) KWL chart 3) paper and p…"
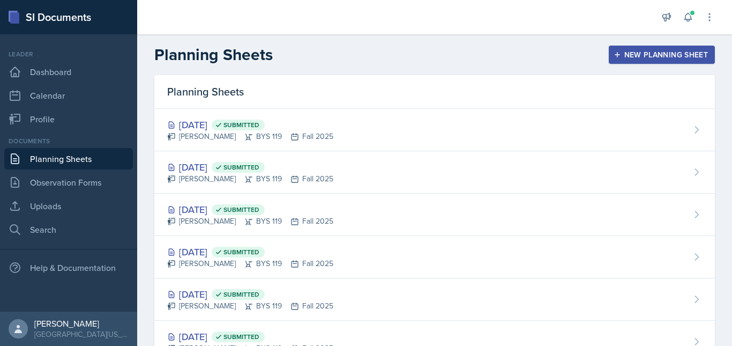
click at [619, 52] on div "New Planning Sheet" at bounding box center [662, 54] width 92 height 9
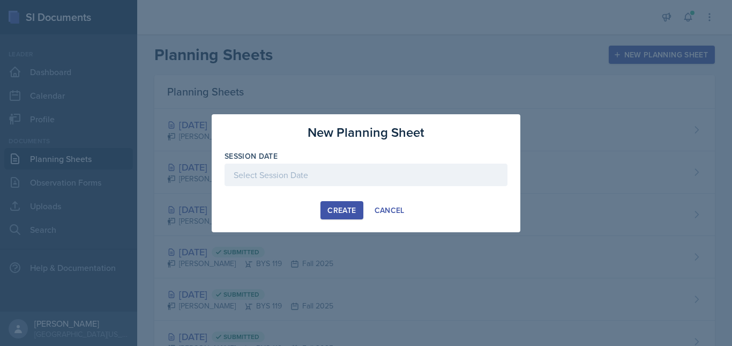
click at [307, 174] on div at bounding box center [366, 175] width 283 height 23
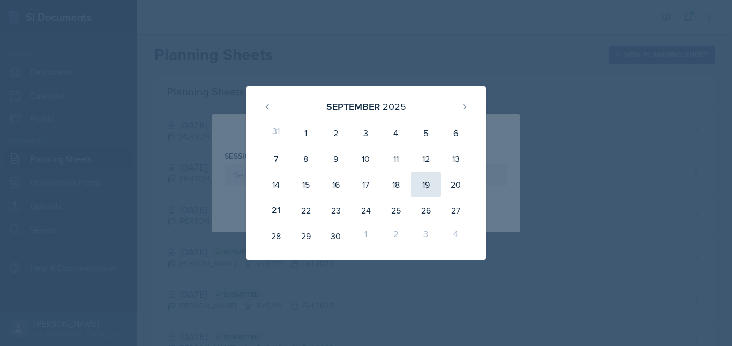
click at [416, 184] on div "19" at bounding box center [426, 185] width 30 height 26
type input "[DATE]"
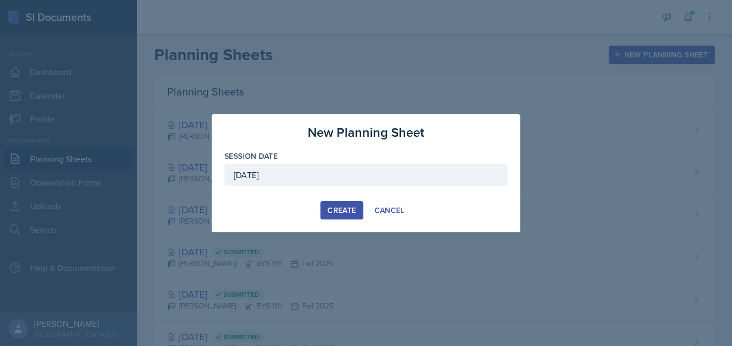
click at [344, 212] on div "Create" at bounding box center [342, 210] width 28 height 9
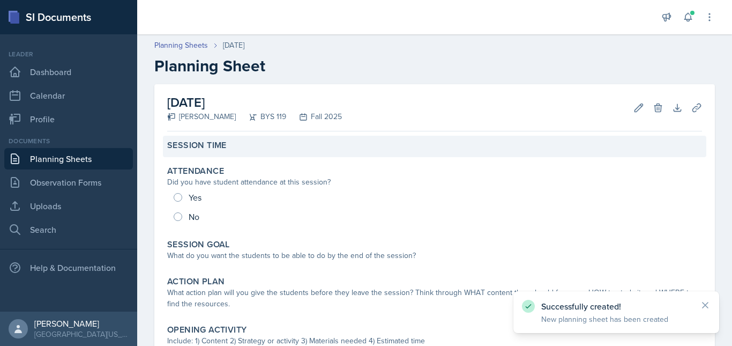
click at [216, 146] on label "Session Time" at bounding box center [197, 145] width 60 height 11
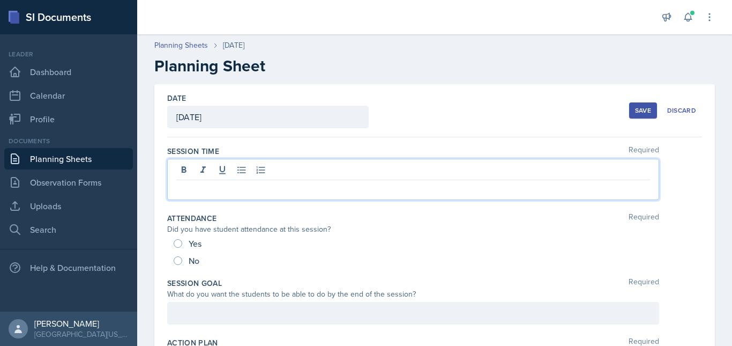
click at [194, 168] on div at bounding box center [413, 179] width 492 height 41
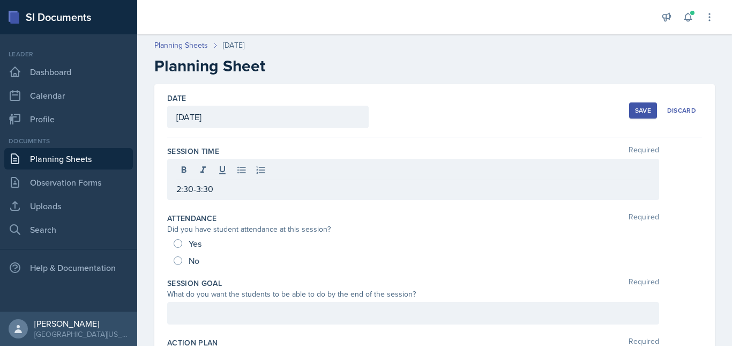
click at [184, 241] on div "Yes" at bounding box center [189, 243] width 30 height 17
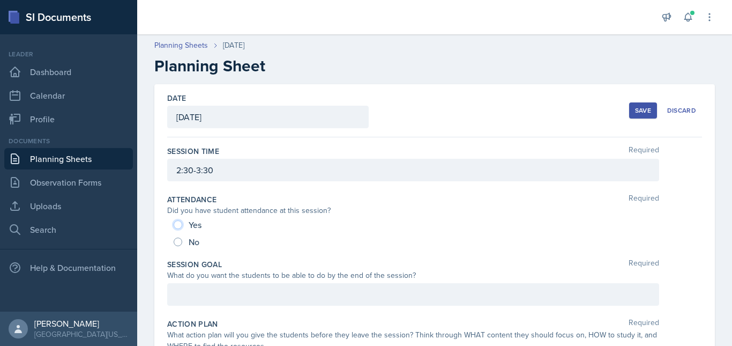
click at [176, 226] on input "Yes" at bounding box center [178, 224] width 9 height 9
radio input "true"
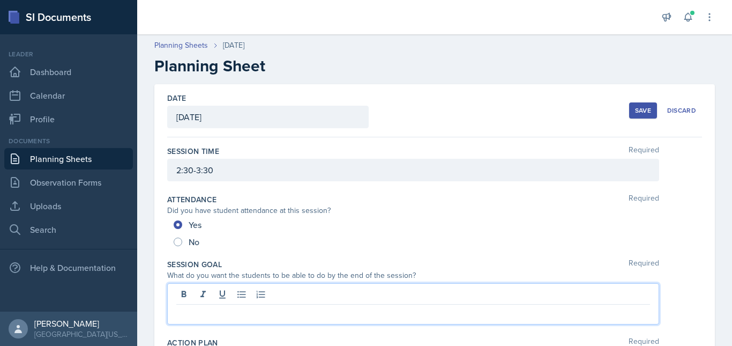
click at [202, 289] on div at bounding box center [413, 303] width 492 height 41
paste div
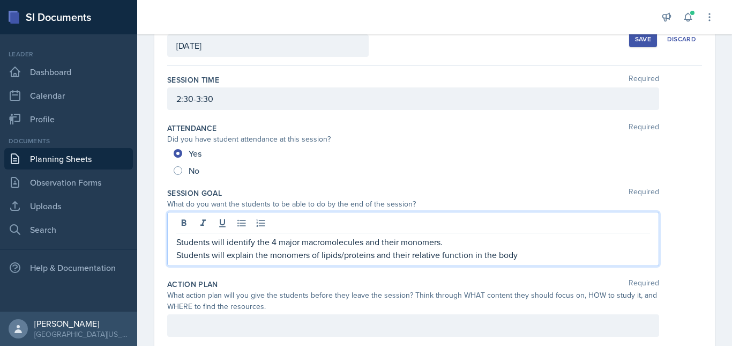
scroll to position [75, 0]
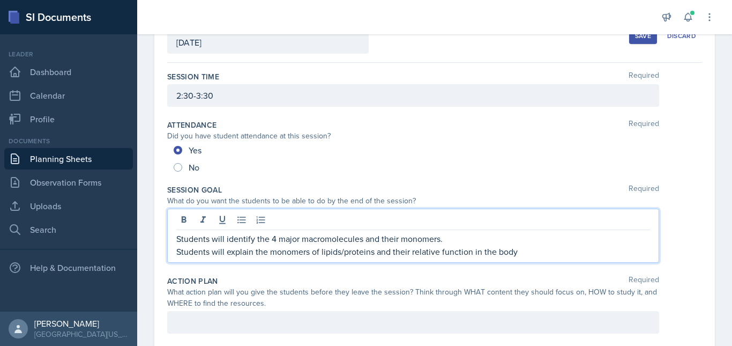
click at [373, 254] on p "Students will explain the monomers of lipids/proteins and their relative functi…" at bounding box center [413, 251] width 474 height 13
click at [373, 254] on p "Students will explain the monomers of lipids/protein and their relative functio…" at bounding box center [413, 251] width 474 height 13
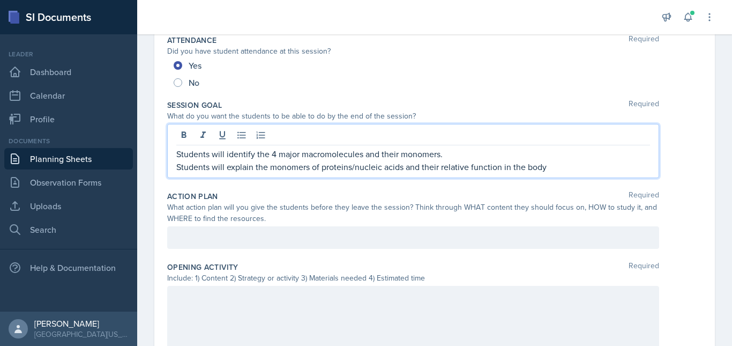
scroll to position [161, 0]
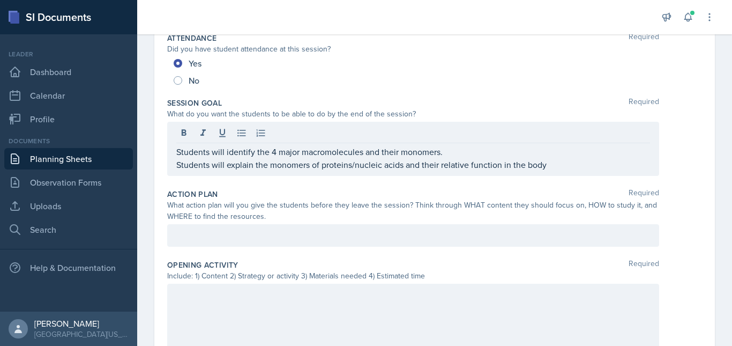
click at [298, 224] on div "Action Plan Required What action plan will you give the students before they le…" at bounding box center [434, 219] width 535 height 71
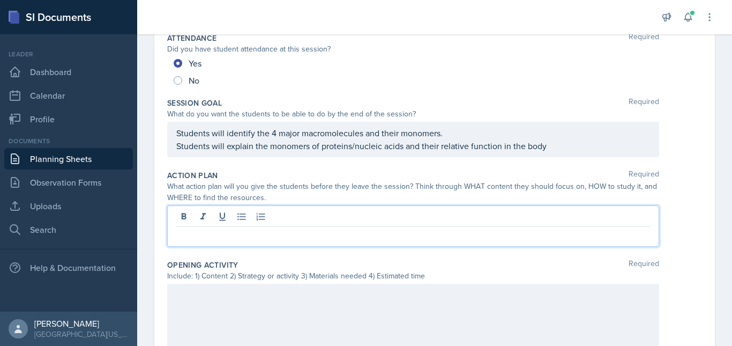
click at [218, 210] on div at bounding box center [413, 225] width 492 height 41
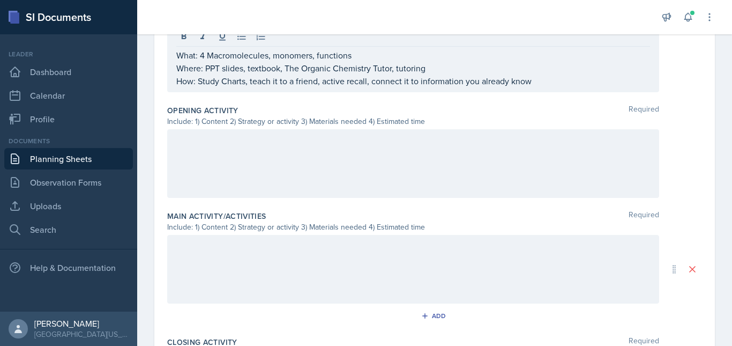
click at [190, 172] on div at bounding box center [413, 163] width 492 height 69
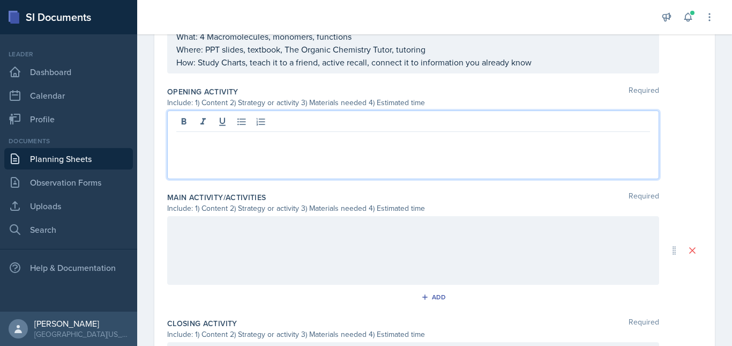
paste div
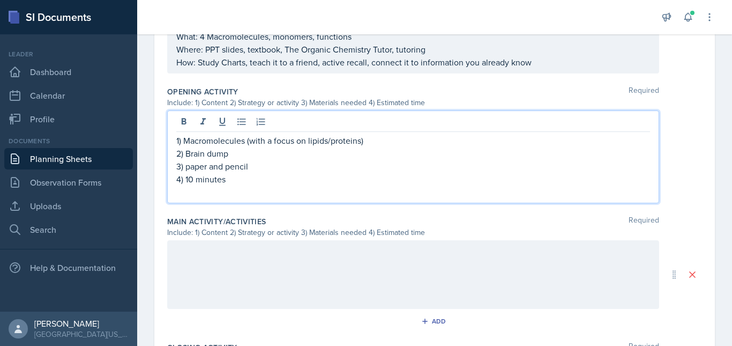
click at [328, 142] on p "1) Macromolecules (with a focus on lipids/proteins)" at bounding box center [413, 140] width 474 height 13
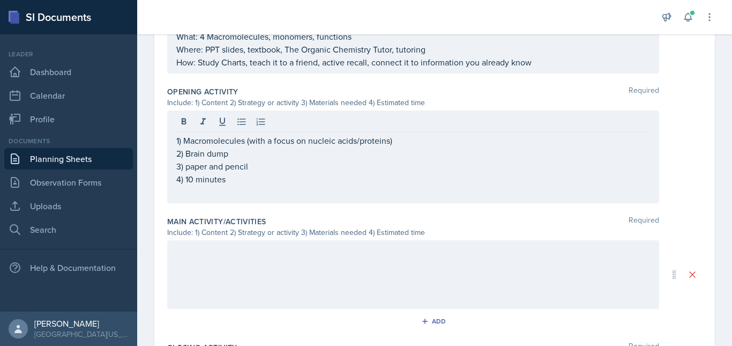
click at [228, 278] on div at bounding box center [413, 274] width 492 height 69
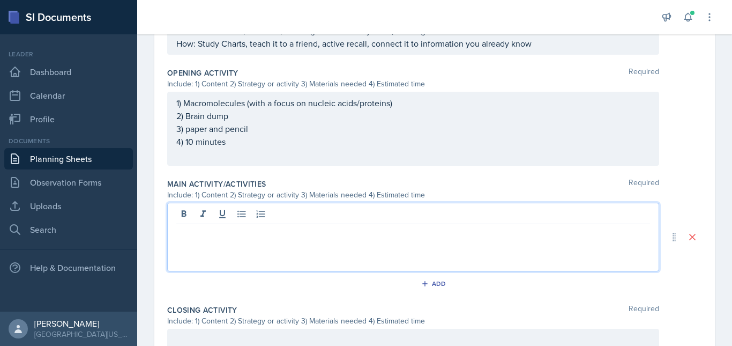
paste div
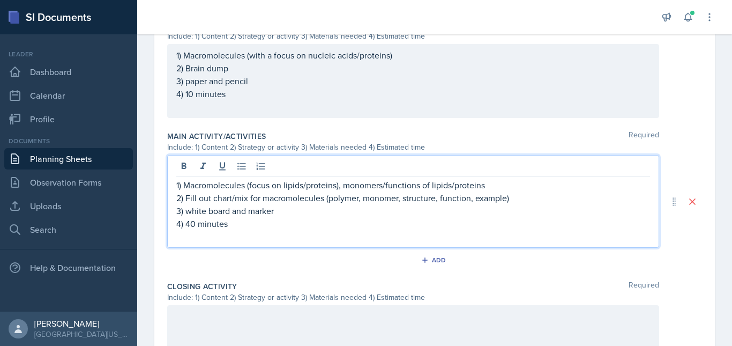
scroll to position [411, 0]
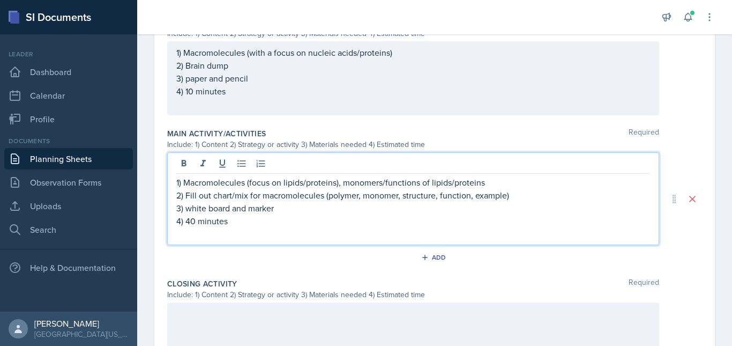
click at [304, 182] on p "1) Macromolecules (focus on lipids/proteins), monomers/functions of lipids/prot…" at bounding box center [413, 182] width 474 height 13
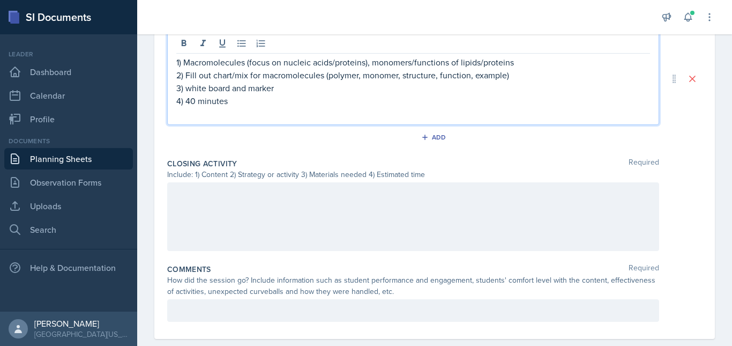
click at [286, 226] on div at bounding box center [413, 216] width 492 height 69
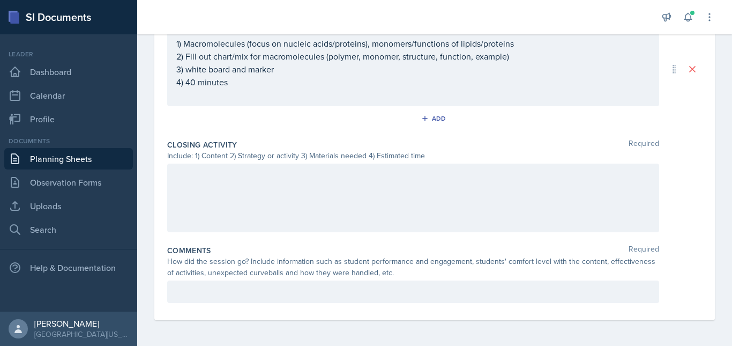
scroll to position [531, 0]
paste div
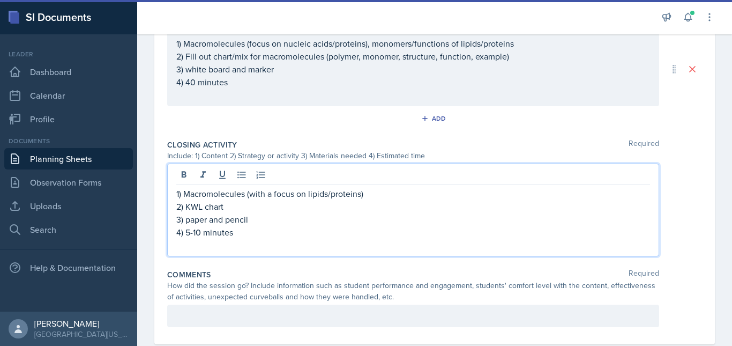
click at [328, 196] on p "1) Macromolecules (with a focus on lipids/proteins)" at bounding box center [413, 193] width 474 height 13
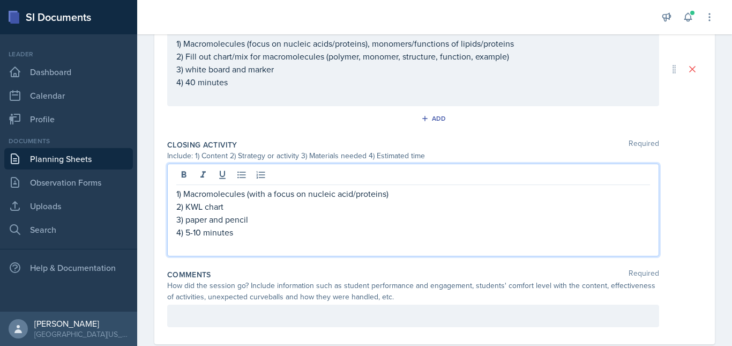
scroll to position [555, 0]
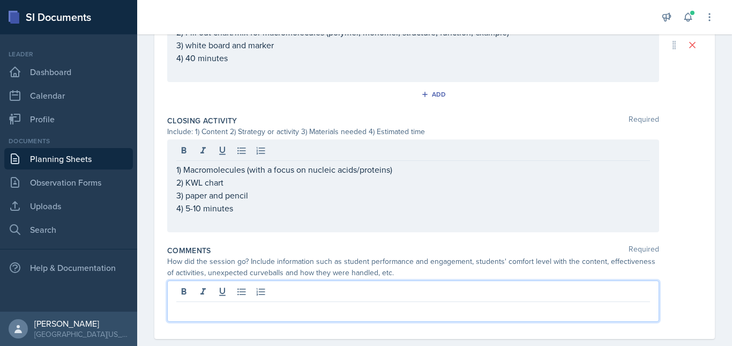
click at [270, 294] on div at bounding box center [413, 300] width 492 height 41
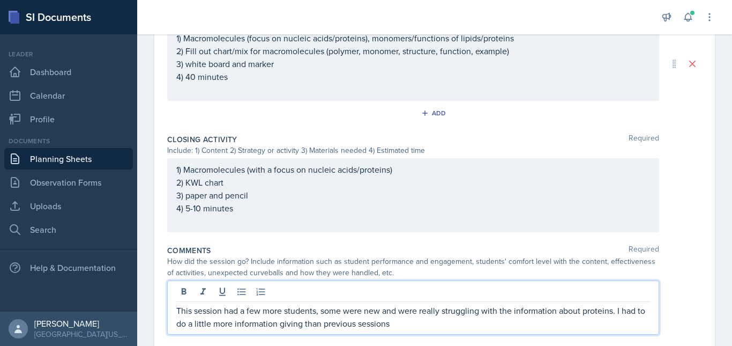
scroll to position [543, 0]
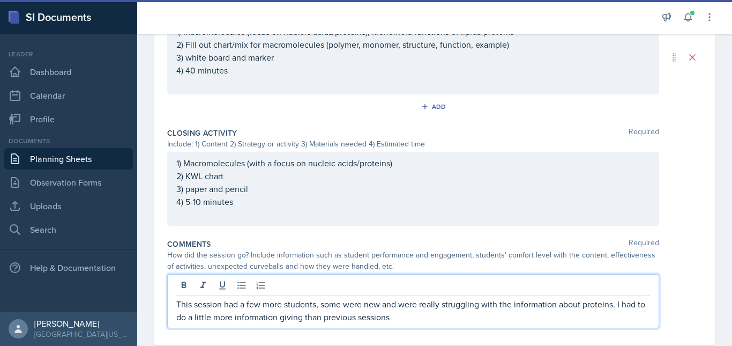
click at [410, 316] on p "This session had a few more students, some were new and were really struggling …" at bounding box center [413, 311] width 474 height 26
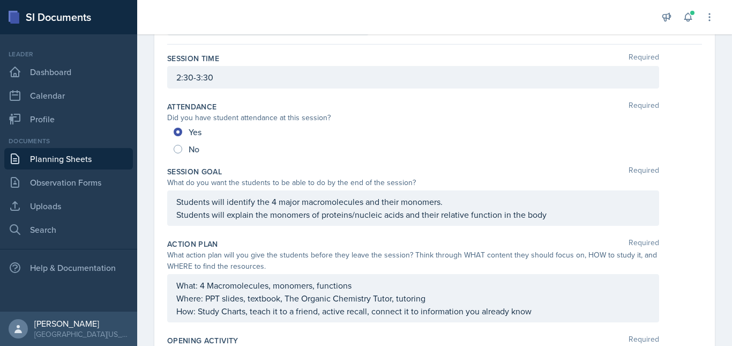
scroll to position [0, 0]
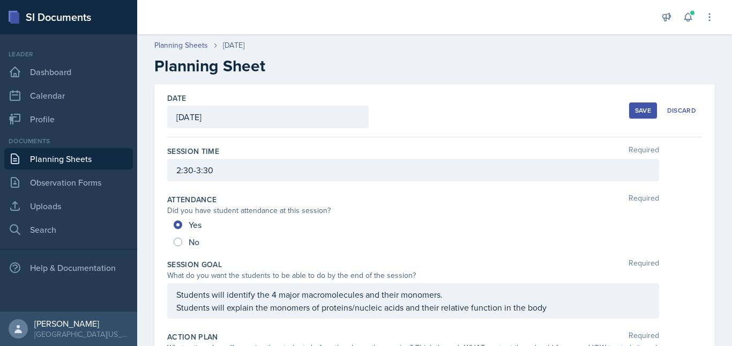
click at [635, 107] on div "Save" at bounding box center [643, 110] width 16 height 9
click at [639, 107] on div "button" at bounding box center [643, 110] width 9 height 9
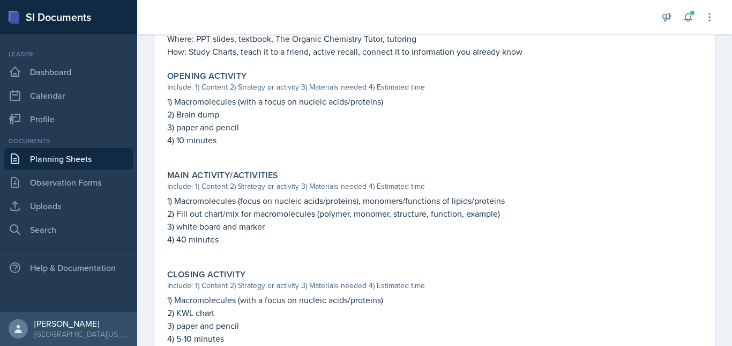
scroll to position [501, 0]
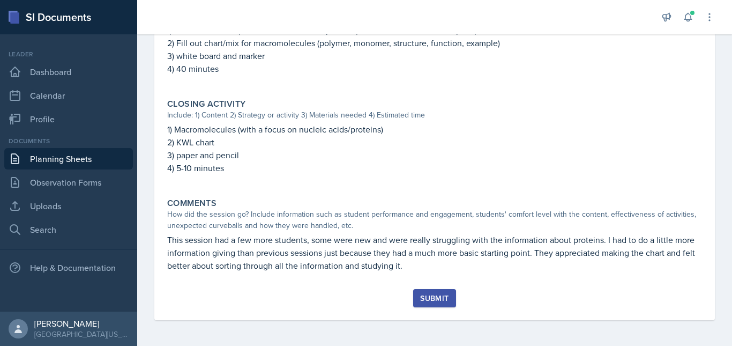
click at [431, 292] on button "Submit" at bounding box center [434, 298] width 42 height 18
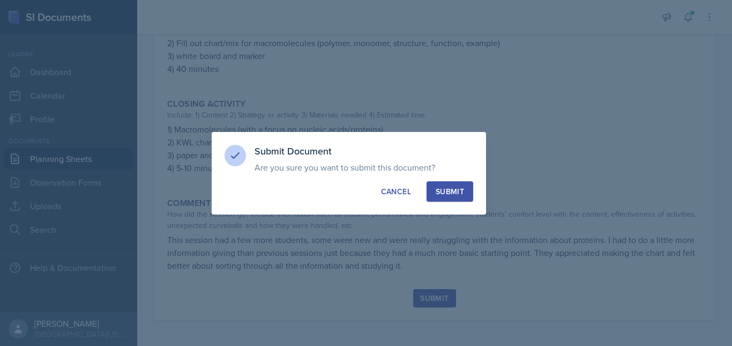
click at [439, 189] on div "Submit" at bounding box center [450, 191] width 28 height 11
radio input "true"
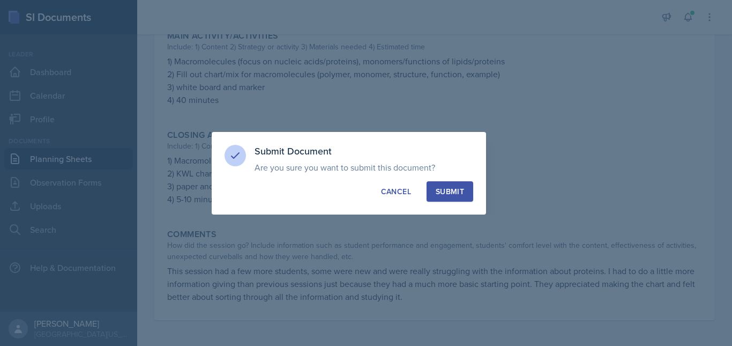
scroll to position [470, 0]
